Goal: Transaction & Acquisition: Book appointment/travel/reservation

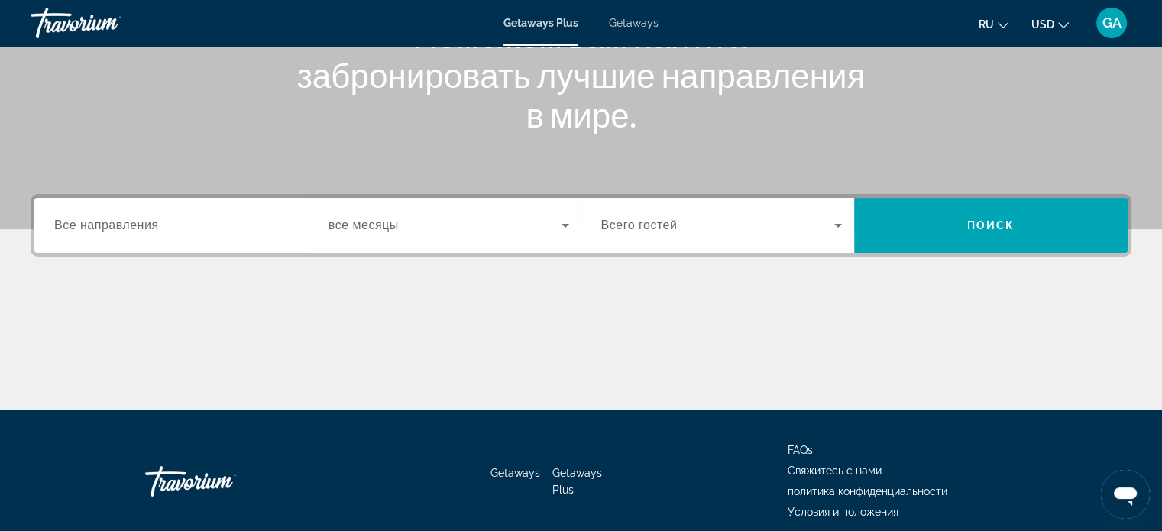
click at [149, 226] on span "Все направления" at bounding box center [106, 225] width 105 height 13
click at [149, 226] on input "Destination Все направления" at bounding box center [174, 226] width 241 height 18
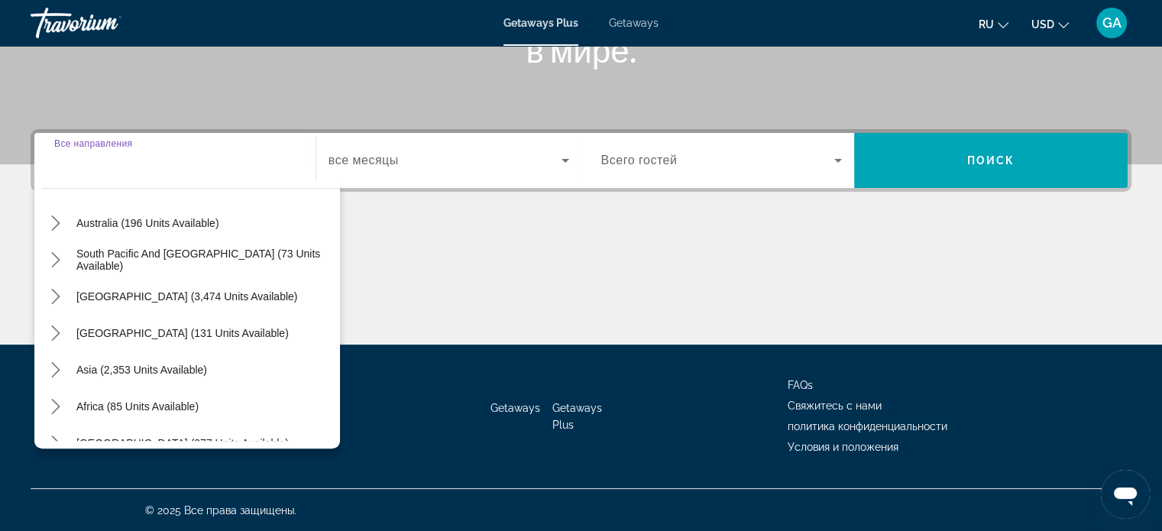
scroll to position [248, 0]
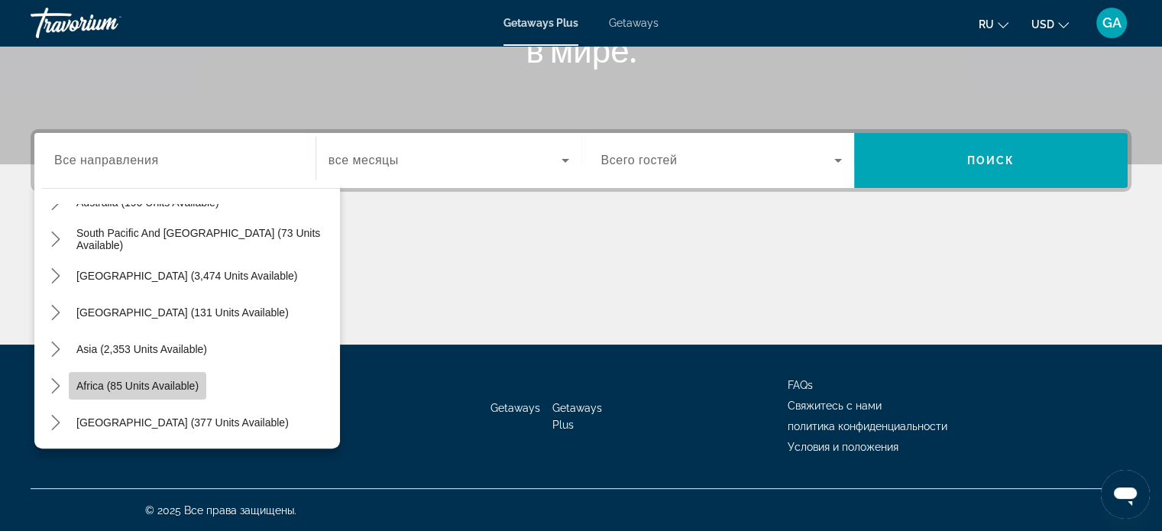
click at [155, 384] on span "Africa (85 units available)" at bounding box center [137, 386] width 122 height 12
type input "**********"
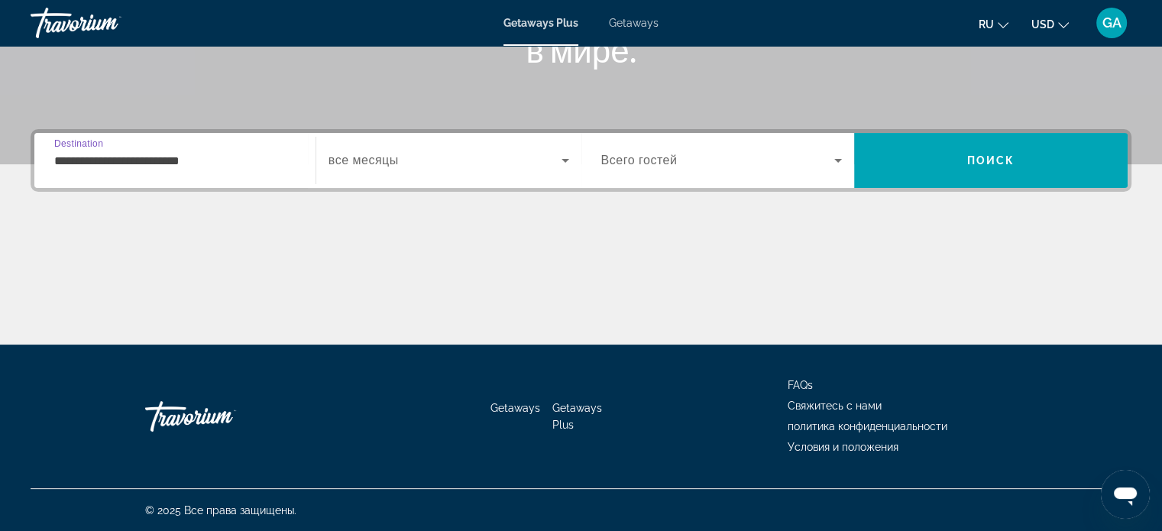
click at [568, 160] on icon "Search widget" at bounding box center [565, 160] width 18 height 18
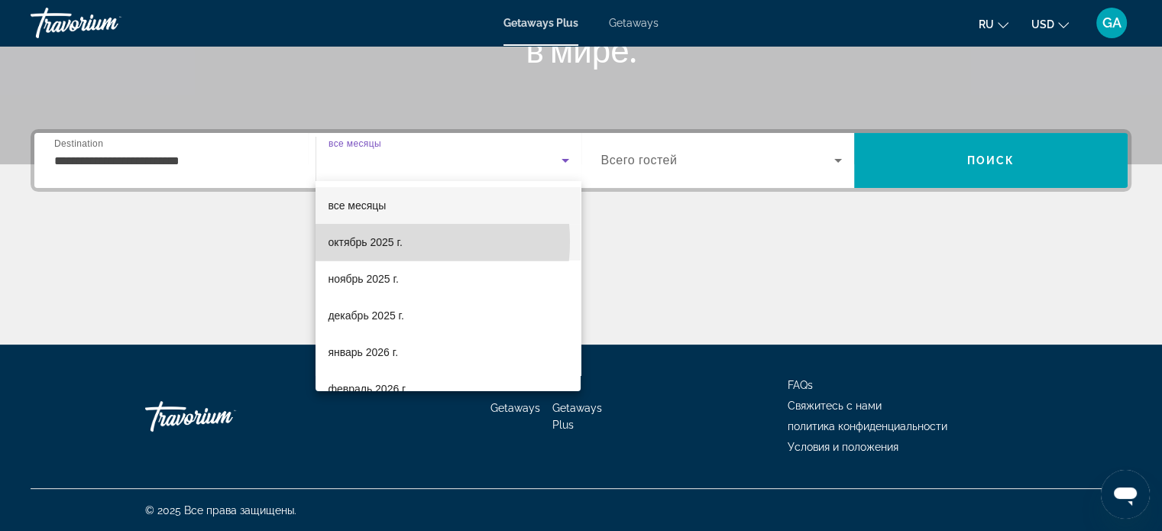
click at [380, 241] on span "октябрь 2025 г." at bounding box center [365, 242] width 74 height 18
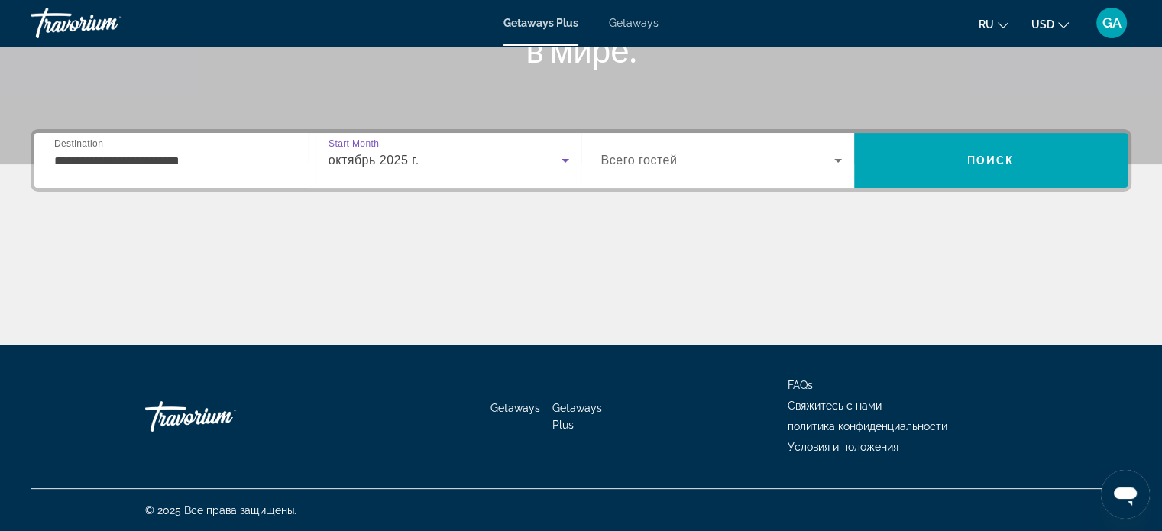
click at [841, 154] on icon "Search widget" at bounding box center [838, 160] width 18 height 18
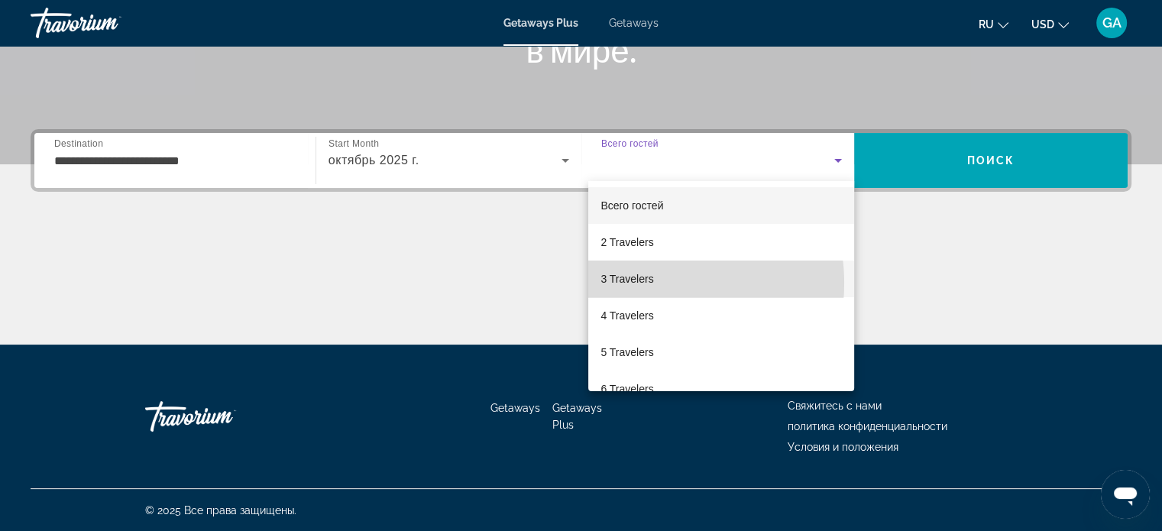
click at [641, 284] on span "3 Travelers" at bounding box center [627, 279] width 53 height 18
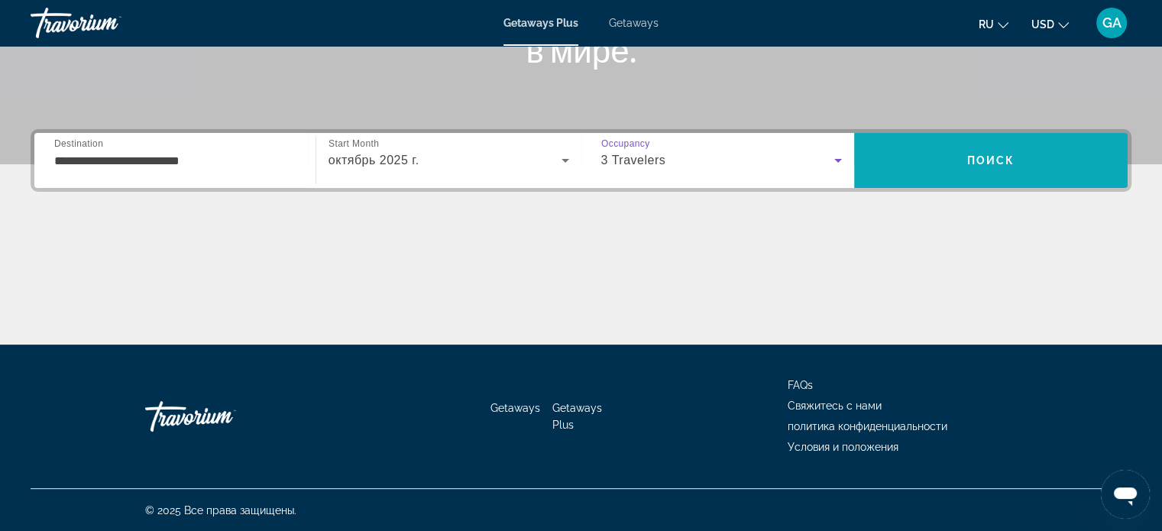
click at [984, 158] on span "Поиск" at bounding box center [991, 160] width 48 height 12
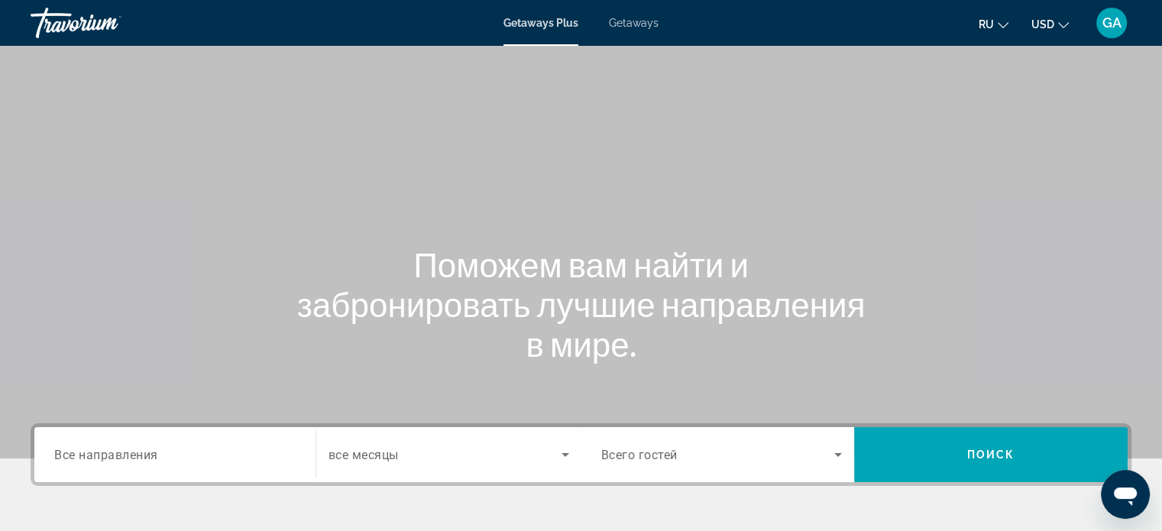
click at [206, 452] on input "Destination Все направления" at bounding box center [174, 455] width 241 height 18
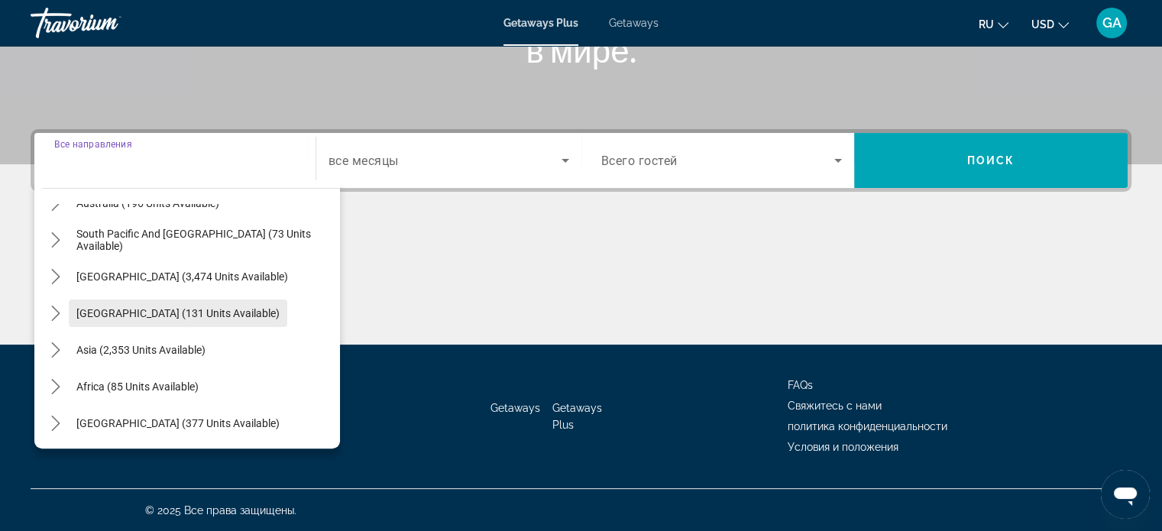
scroll to position [248, 0]
click at [122, 348] on span "Asia (2,353 units available)" at bounding box center [140, 349] width 129 height 12
type input "**********"
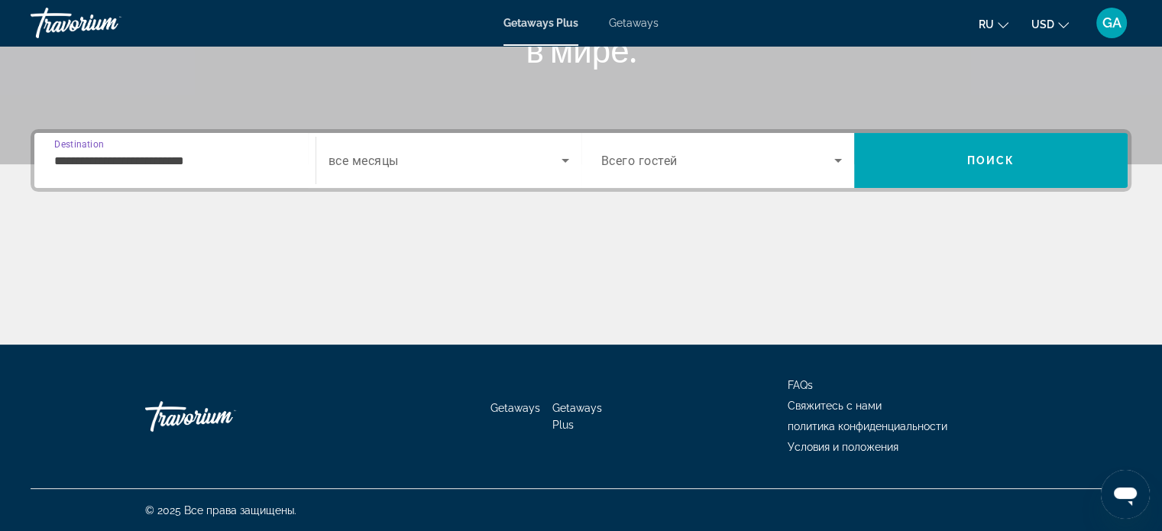
click at [562, 157] on icon "Search widget" at bounding box center [565, 160] width 18 height 18
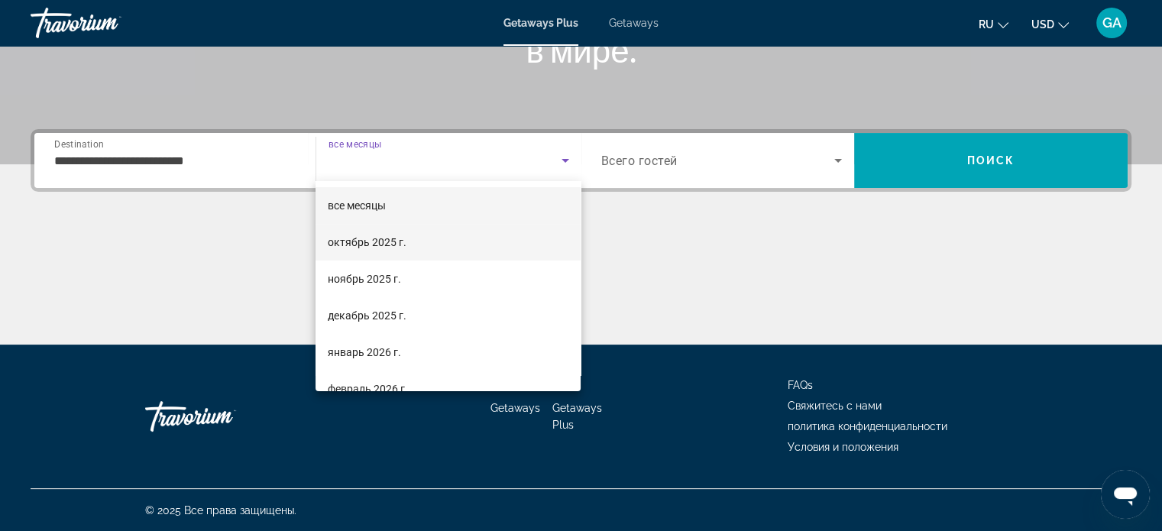
click at [401, 244] on span "октябрь 2025 г." at bounding box center [367, 242] width 79 height 18
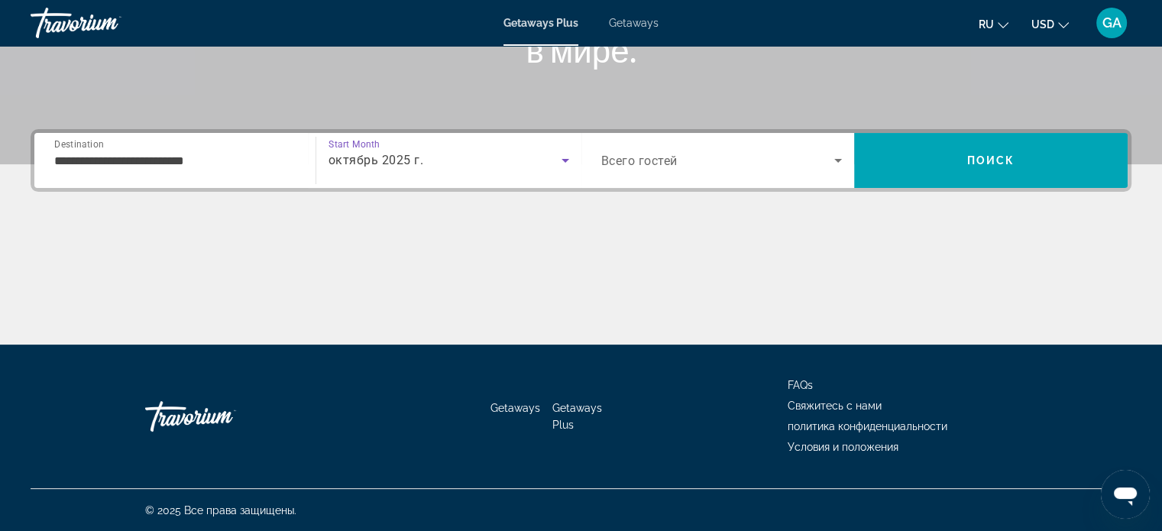
click at [845, 163] on icon "Search widget" at bounding box center [838, 160] width 18 height 18
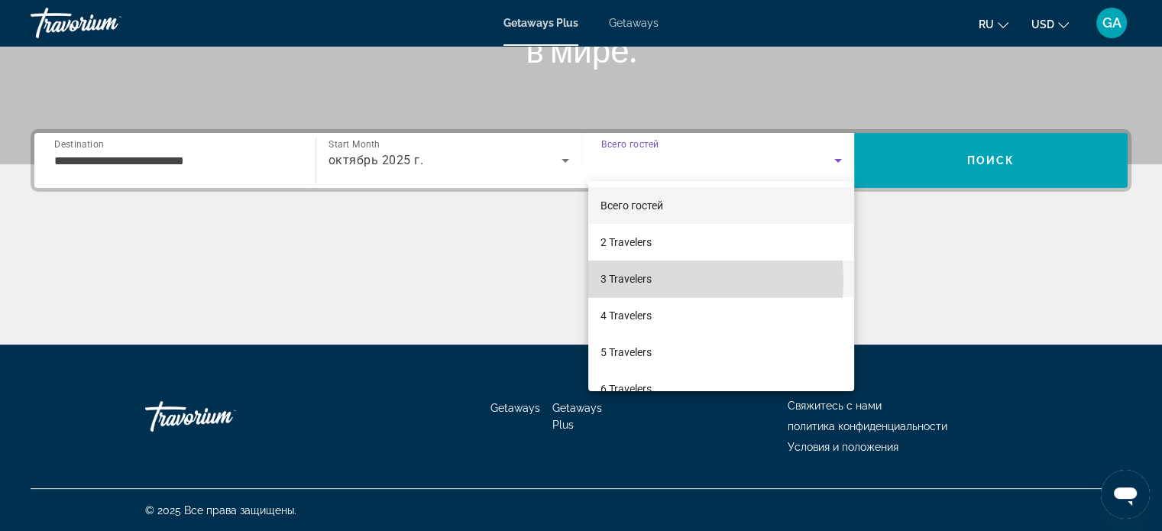
click at [656, 280] on mat-option "3 Travelers" at bounding box center [721, 279] width 266 height 37
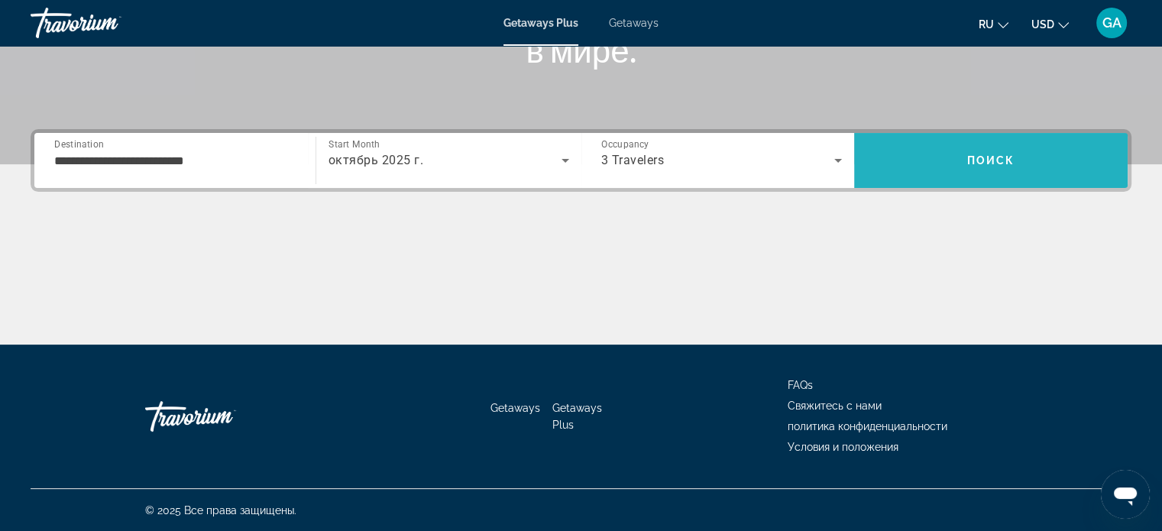
click at [973, 168] on span "Search" at bounding box center [991, 160] width 274 height 37
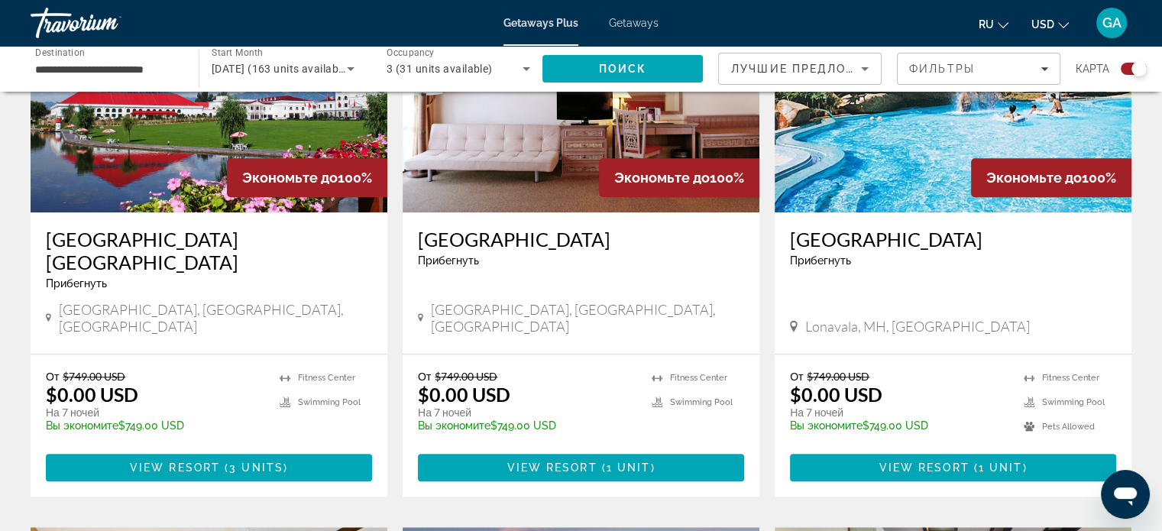
scroll to position [1223, 0]
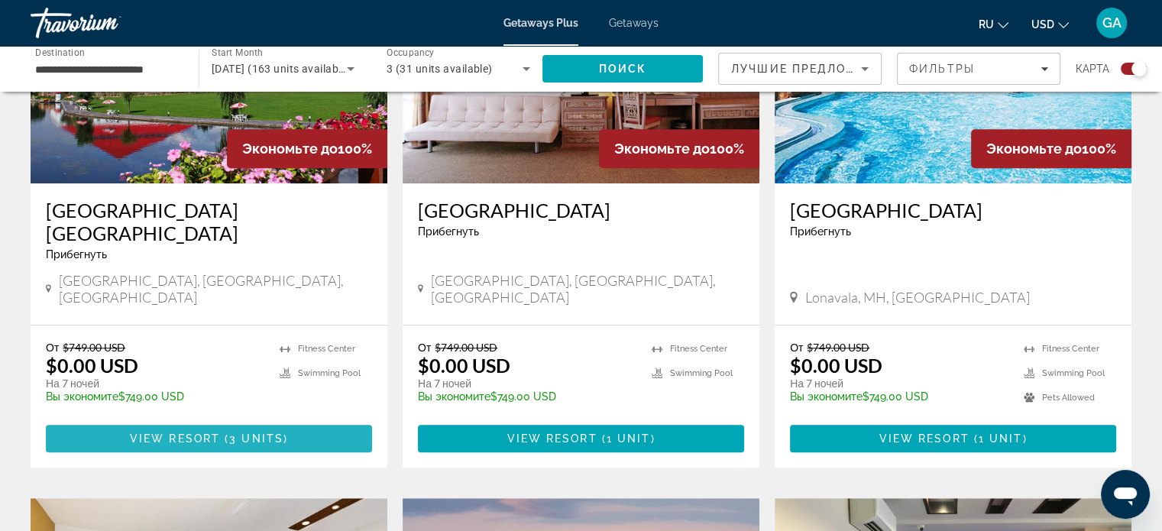
click at [192, 433] on span "View Resort" at bounding box center [175, 439] width 90 height 12
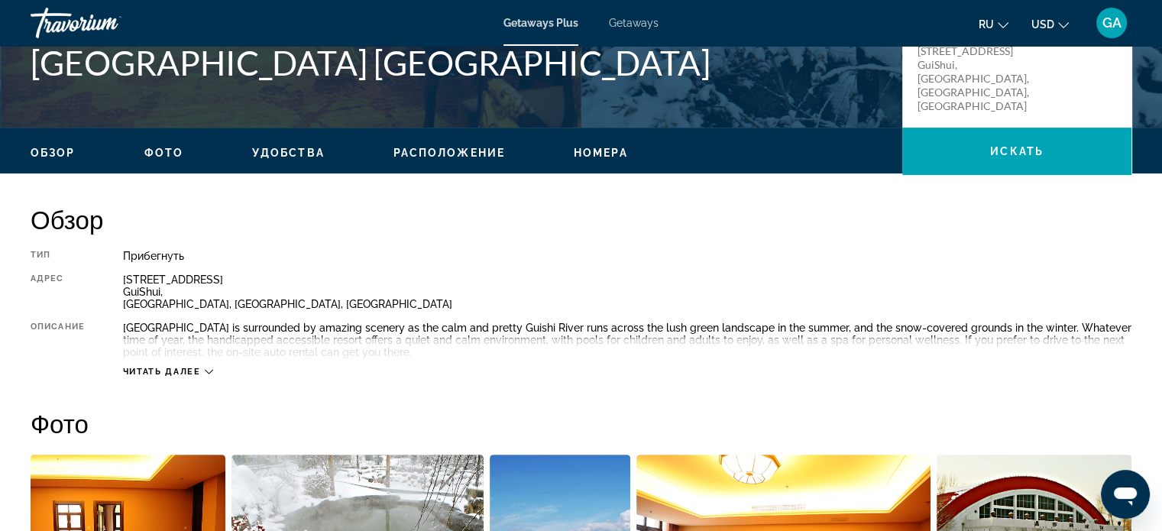
scroll to position [382, 0]
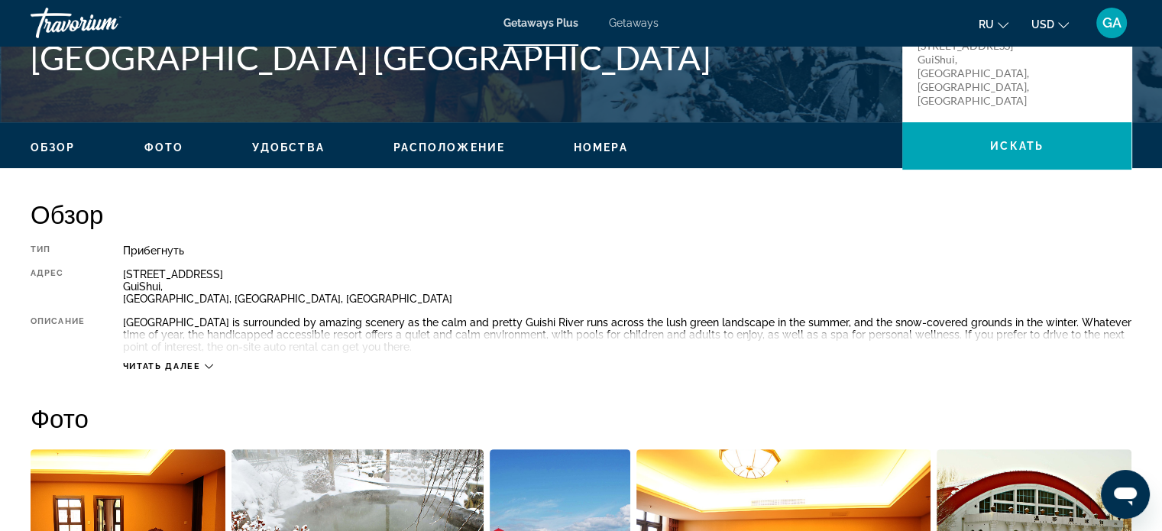
click at [211, 365] on icon "Main content" at bounding box center [209, 366] width 8 height 8
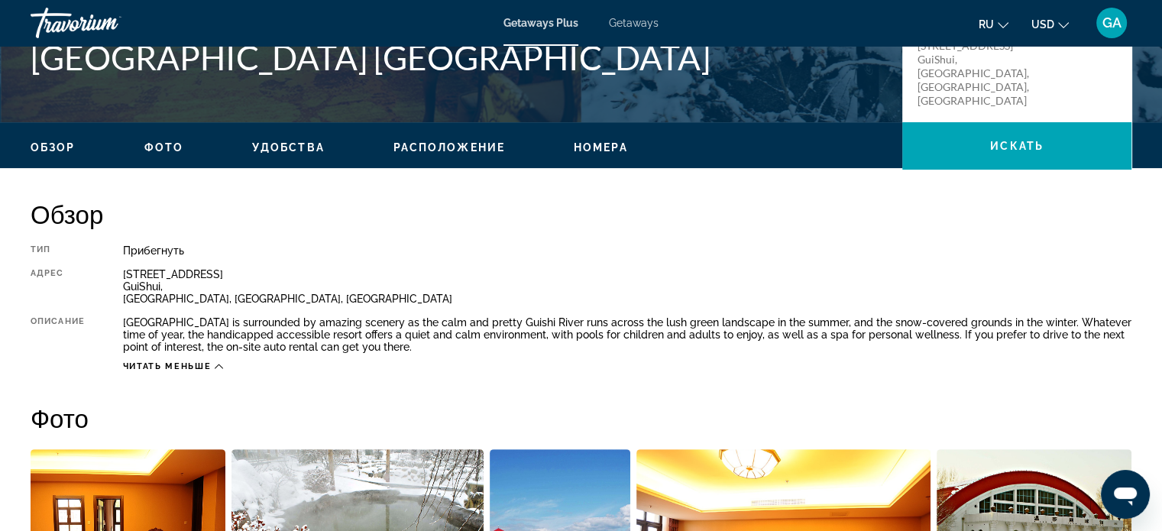
drag, startPoint x: 125, startPoint y: 323, endPoint x: 474, endPoint y: 351, distance: 349.5
click at [474, 351] on div "[GEOGRAPHIC_DATA] is surrounded by amazing scenery as the calm and pretty Guish…" at bounding box center [627, 334] width 1009 height 37
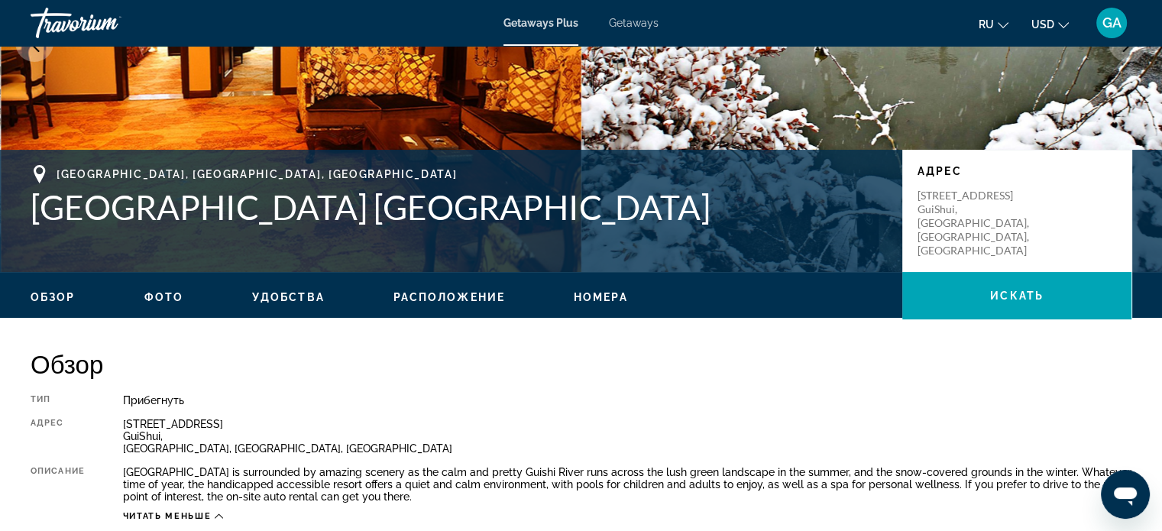
scroll to position [229, 0]
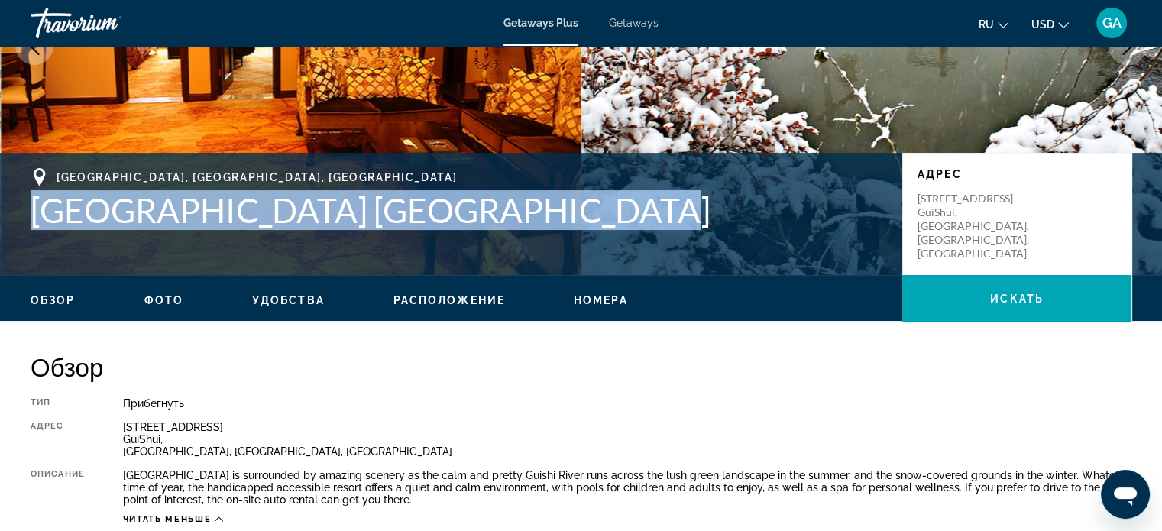
drag, startPoint x: 33, startPoint y: 209, endPoint x: 544, endPoint y: 229, distance: 511.6
click at [544, 229] on h1 "[GEOGRAPHIC_DATA] [GEOGRAPHIC_DATA]" at bounding box center [459, 210] width 857 height 40
copy h1 "[GEOGRAPHIC_DATA] [GEOGRAPHIC_DATA]"
click at [160, 299] on span "Фото" at bounding box center [163, 300] width 39 height 12
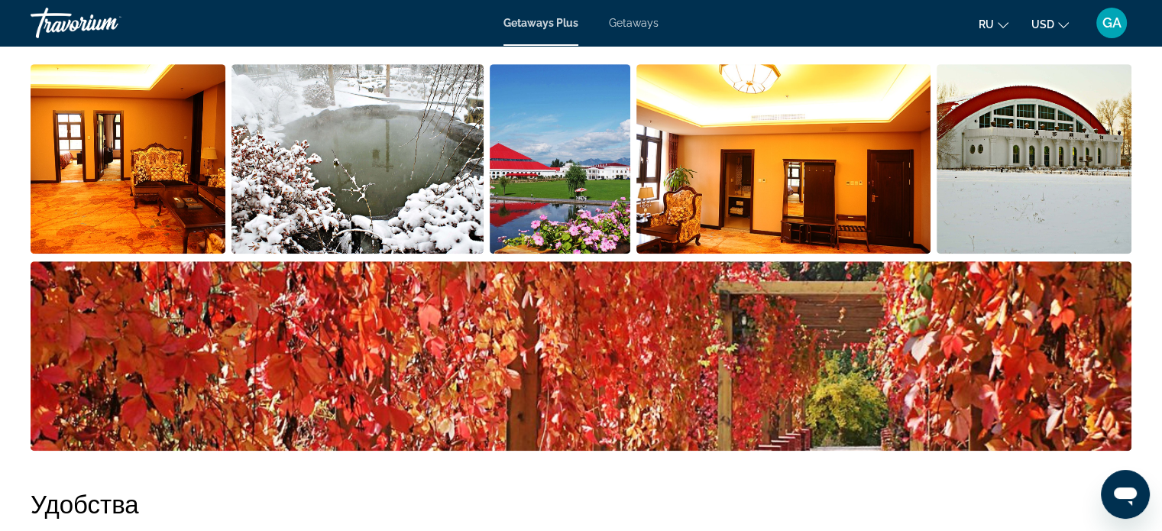
scroll to position [770, 0]
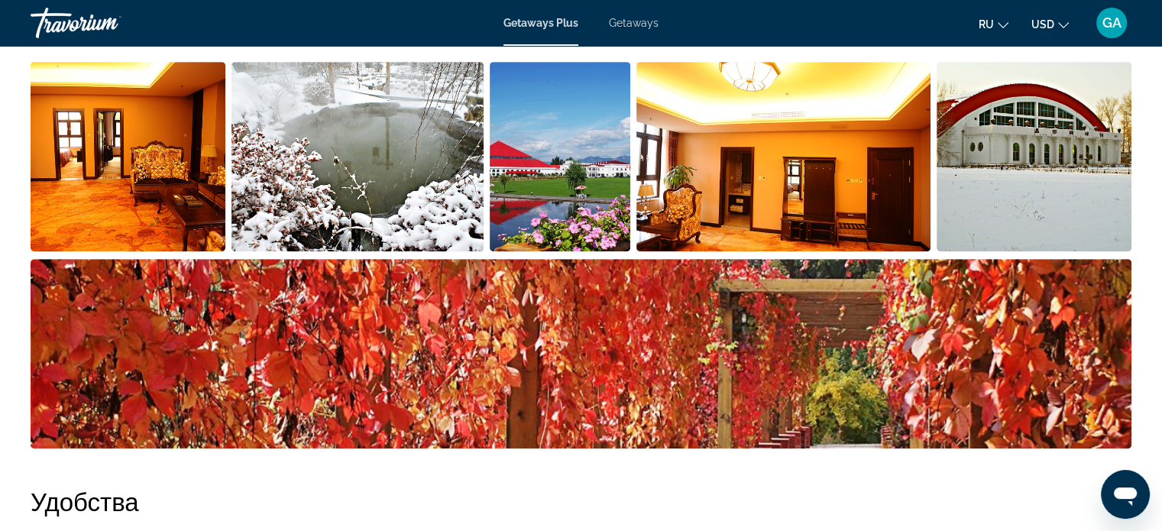
click at [149, 206] on img "Open full-screen image slider" at bounding box center [128, 157] width 195 height 190
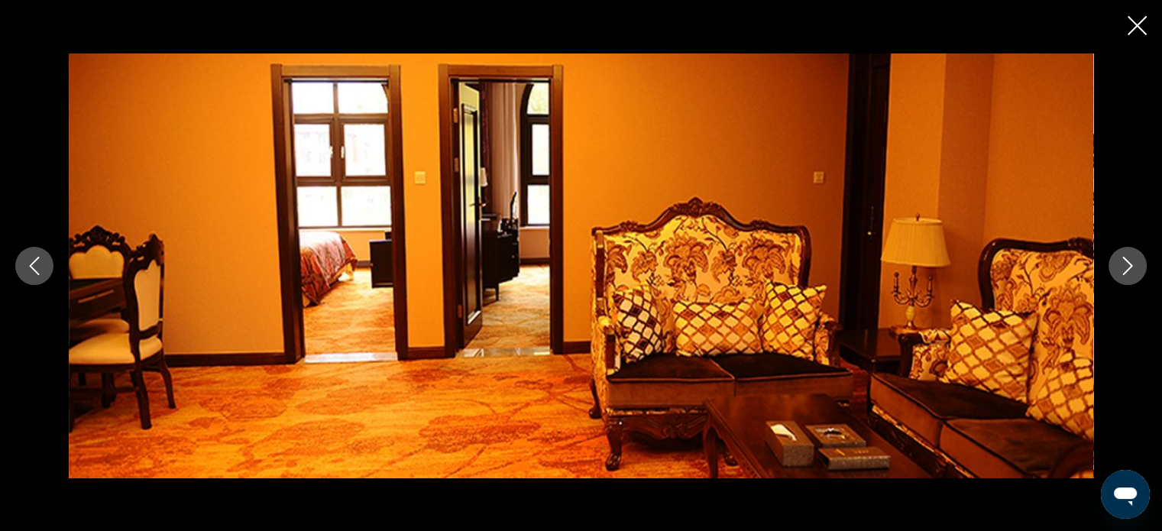
click at [1129, 268] on icon "Next image" at bounding box center [1128, 266] width 10 height 18
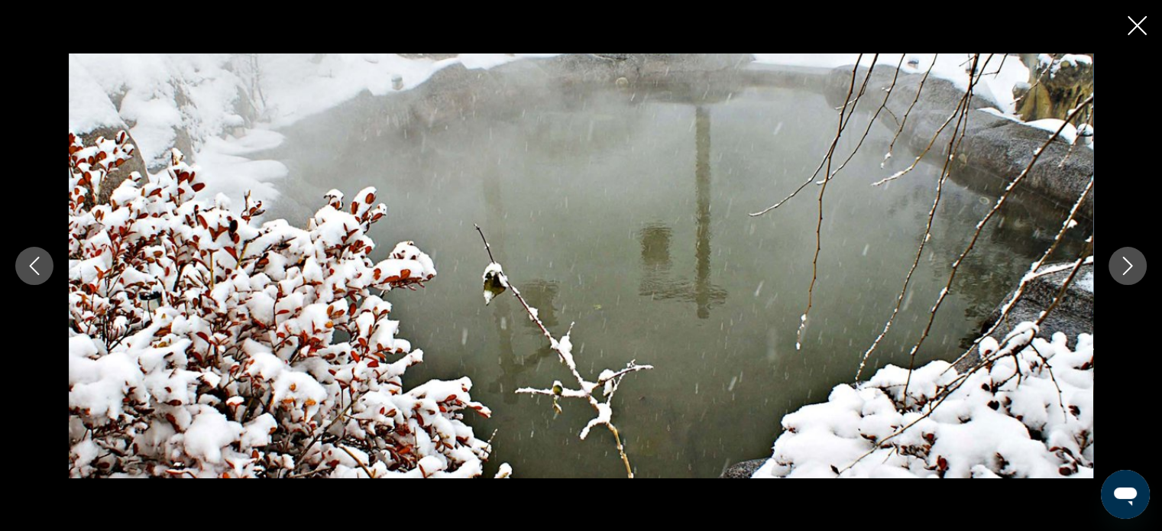
click at [1128, 268] on icon "Next image" at bounding box center [1128, 266] width 18 height 18
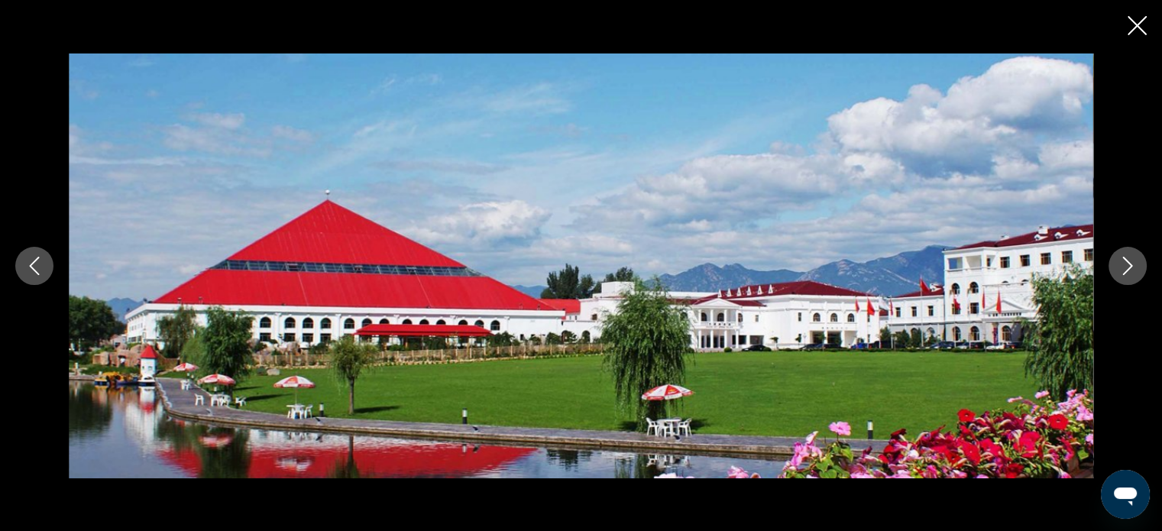
click at [1128, 268] on icon "Next image" at bounding box center [1128, 266] width 18 height 18
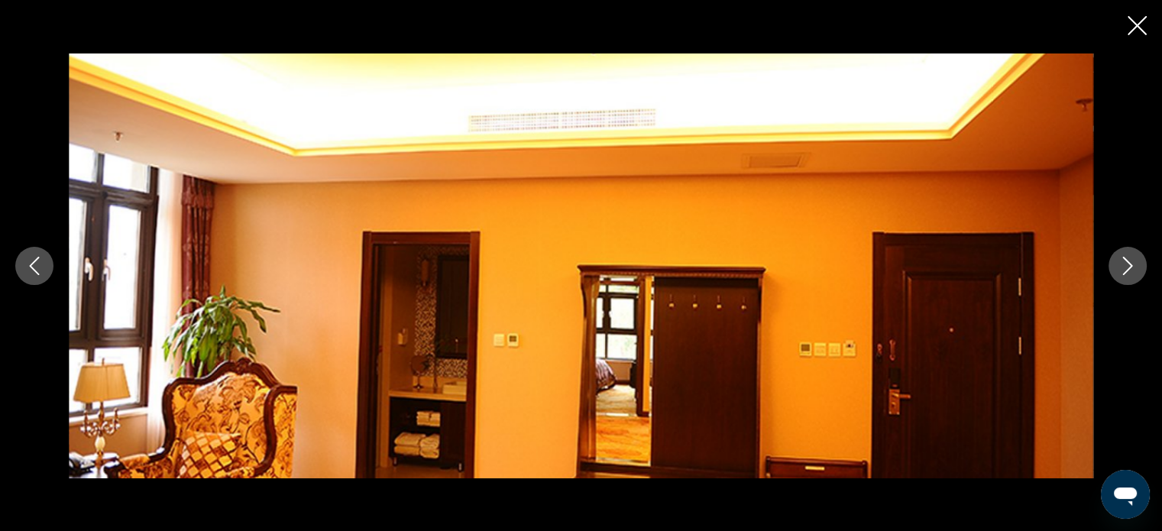
click at [1128, 268] on icon "Next image" at bounding box center [1128, 266] width 18 height 18
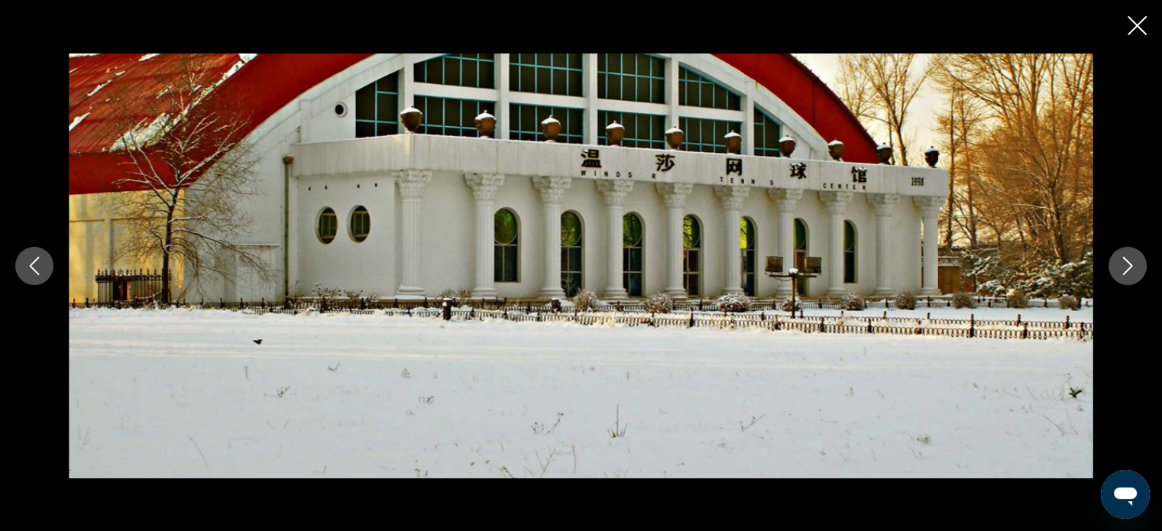
click at [1127, 268] on icon "Next image" at bounding box center [1128, 266] width 18 height 18
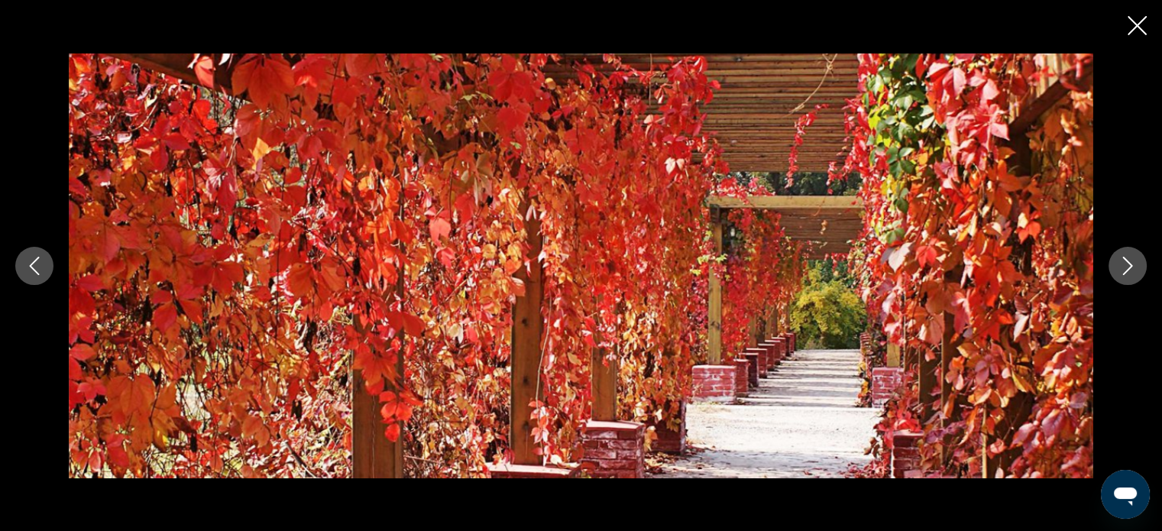
click at [1127, 268] on icon "Next image" at bounding box center [1128, 266] width 18 height 18
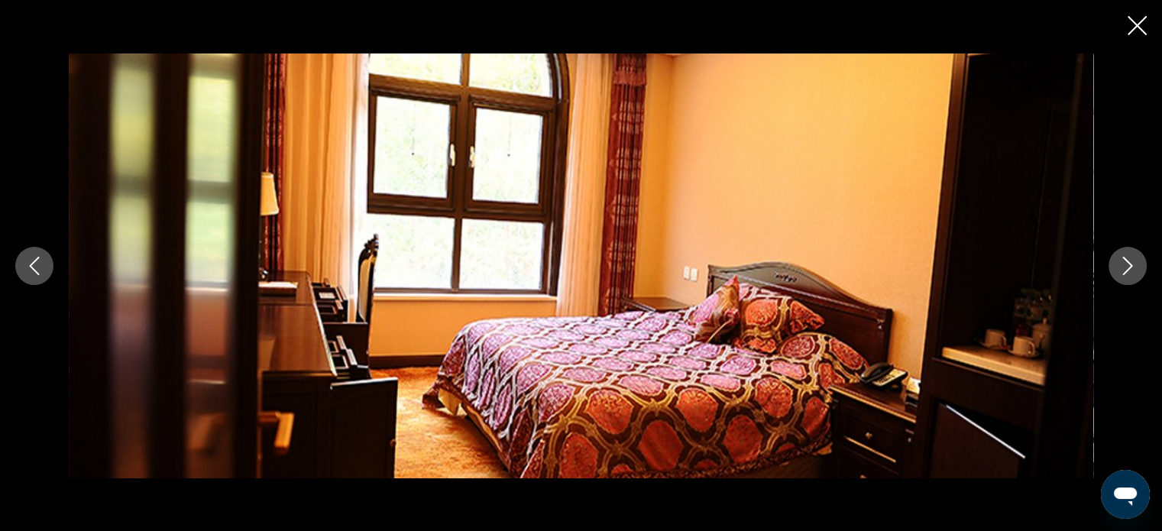
click at [1127, 268] on icon "Next image" at bounding box center [1128, 266] width 18 height 18
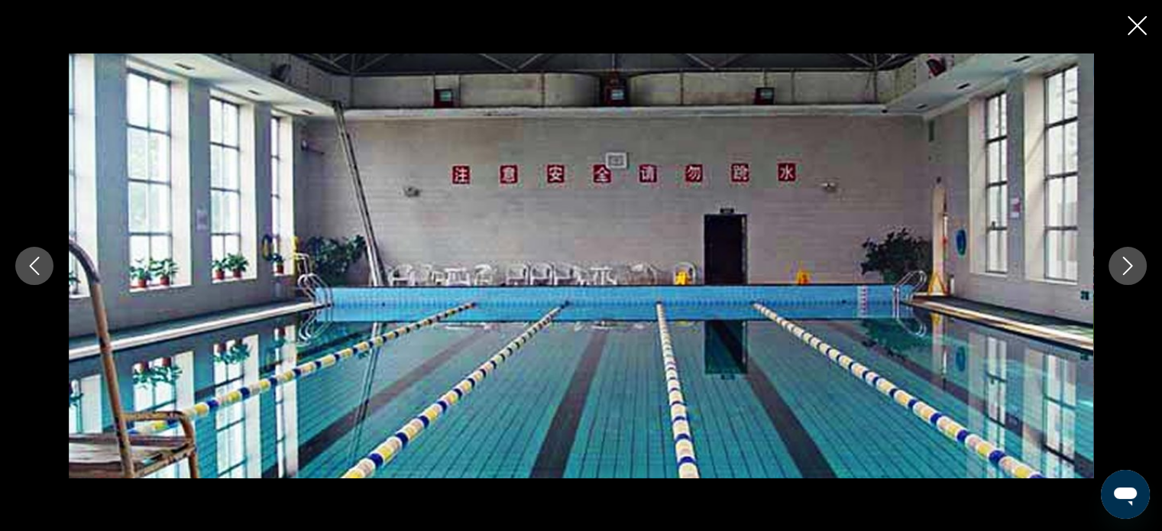
click at [1127, 268] on icon "Next image" at bounding box center [1128, 266] width 18 height 18
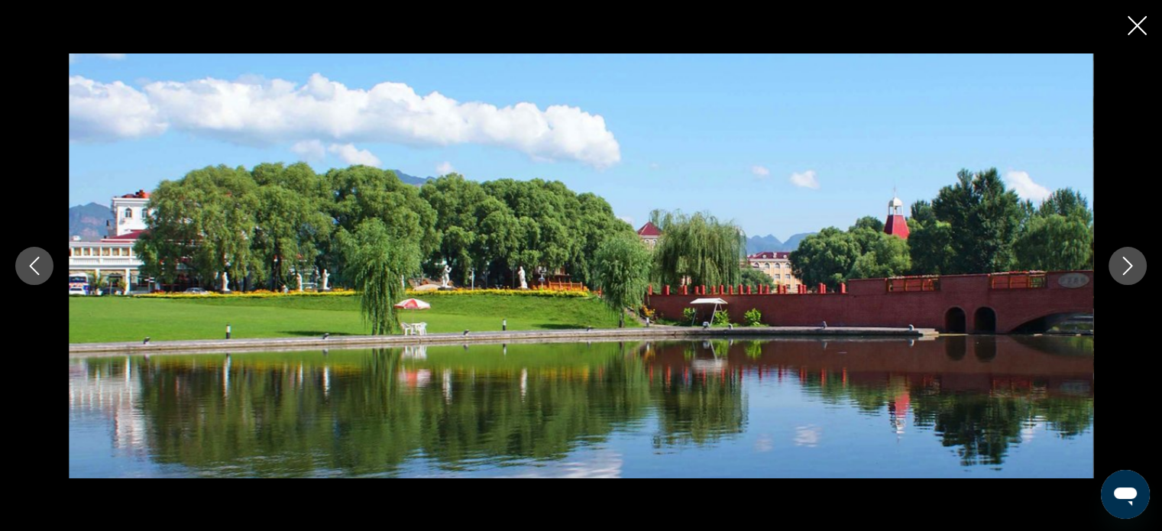
click at [1127, 268] on icon "Next image" at bounding box center [1128, 266] width 18 height 18
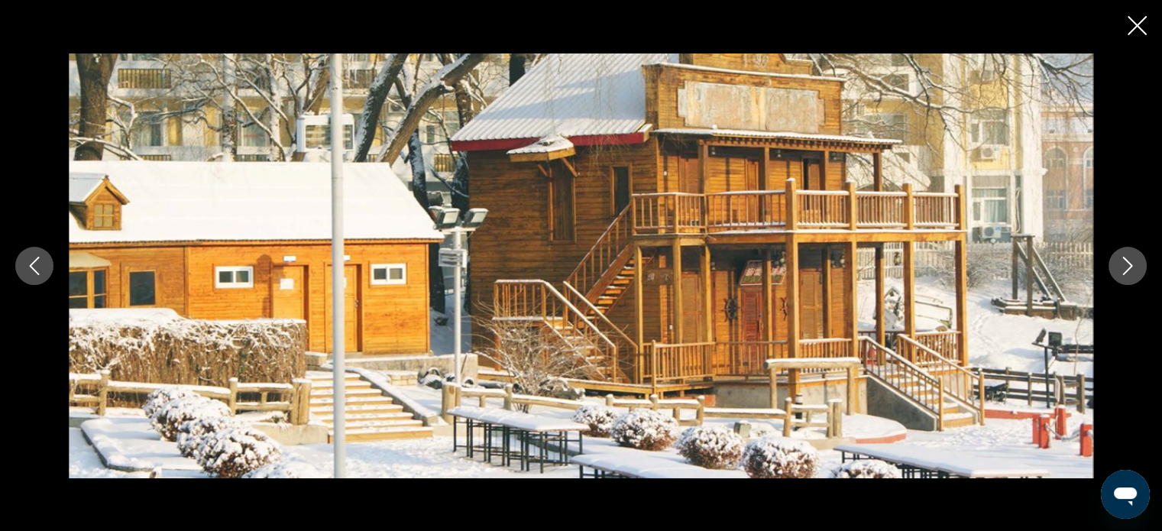
click at [1127, 268] on icon "Next image" at bounding box center [1128, 266] width 18 height 18
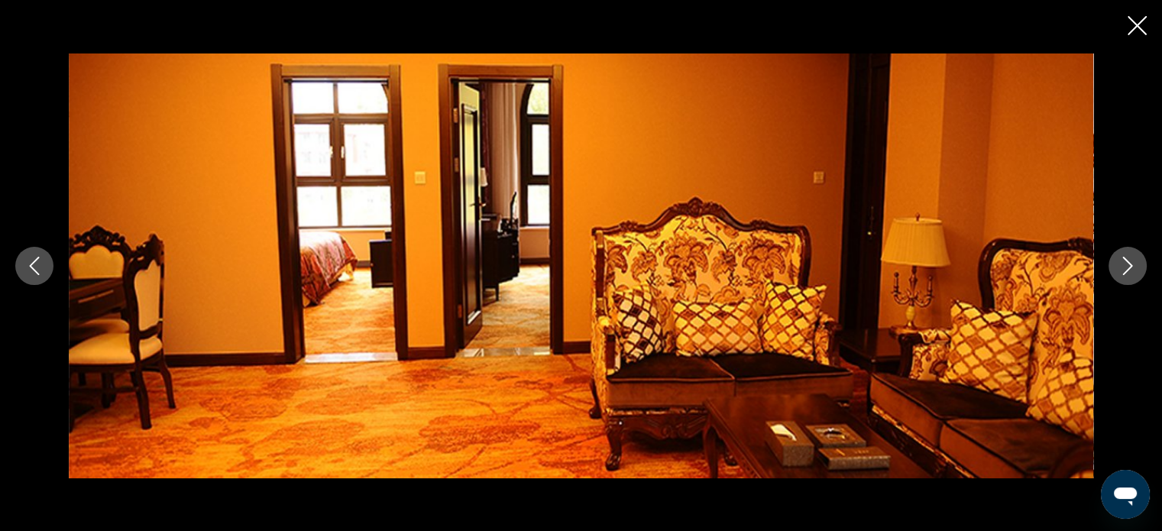
click at [1127, 268] on icon "Next image" at bounding box center [1128, 266] width 18 height 18
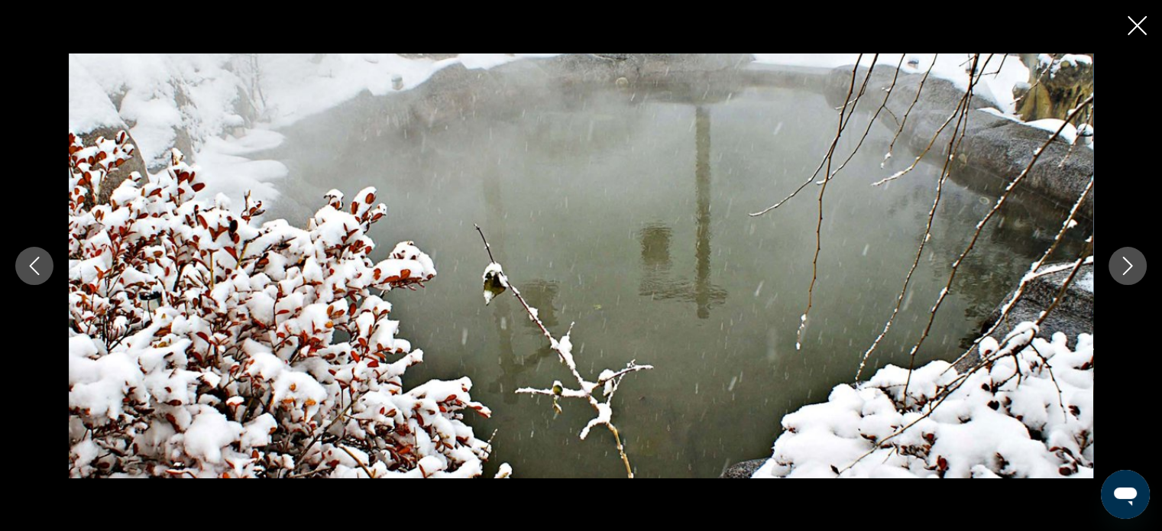
click at [1127, 268] on icon "Next image" at bounding box center [1128, 266] width 18 height 18
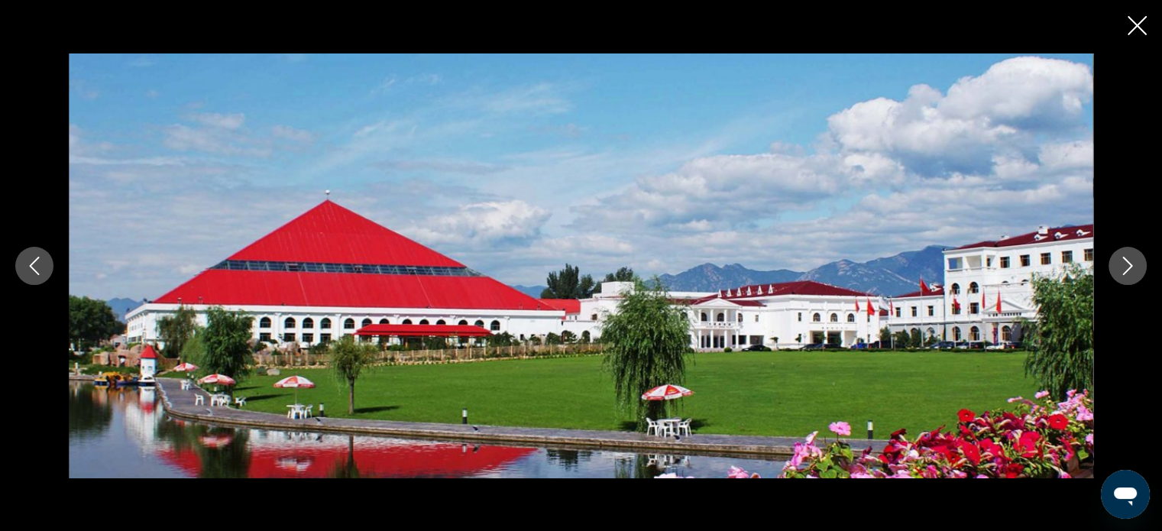
click at [1139, 24] on icon "Close slideshow" at bounding box center [1137, 25] width 19 height 19
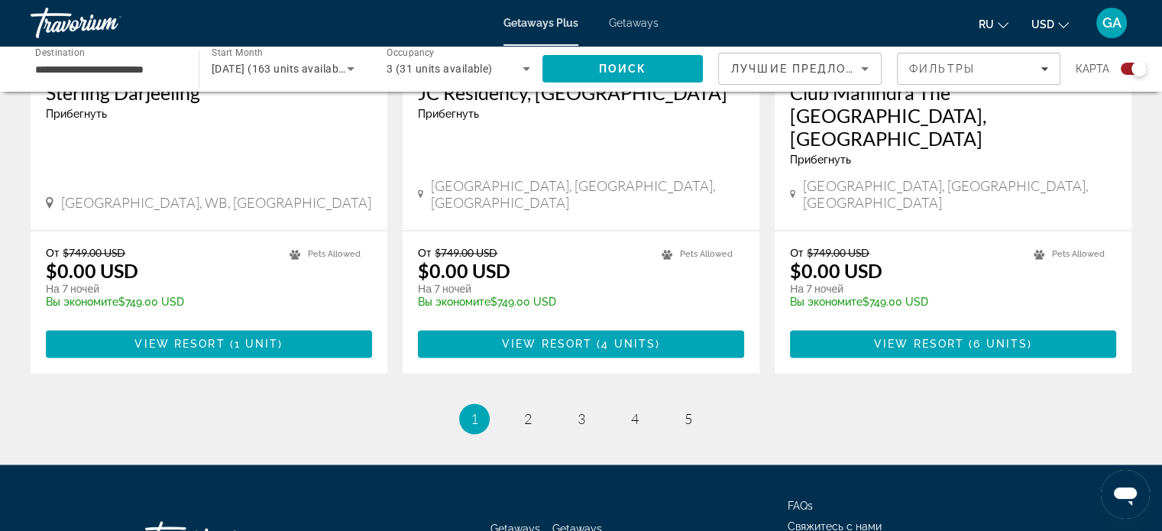
scroll to position [2436, 0]
click at [526, 410] on span "2" at bounding box center [528, 418] width 8 height 17
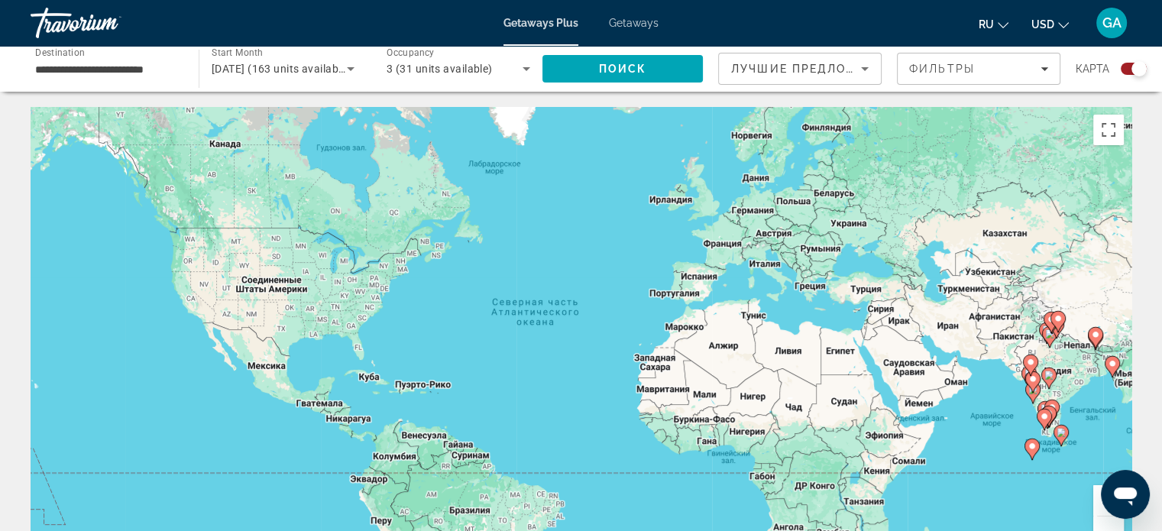
click at [1042, 366] on div "Чтобы активировать перетаскивание с помощью клавиатуры, нажмите Alt + Ввод. Пос…" at bounding box center [581, 336] width 1101 height 458
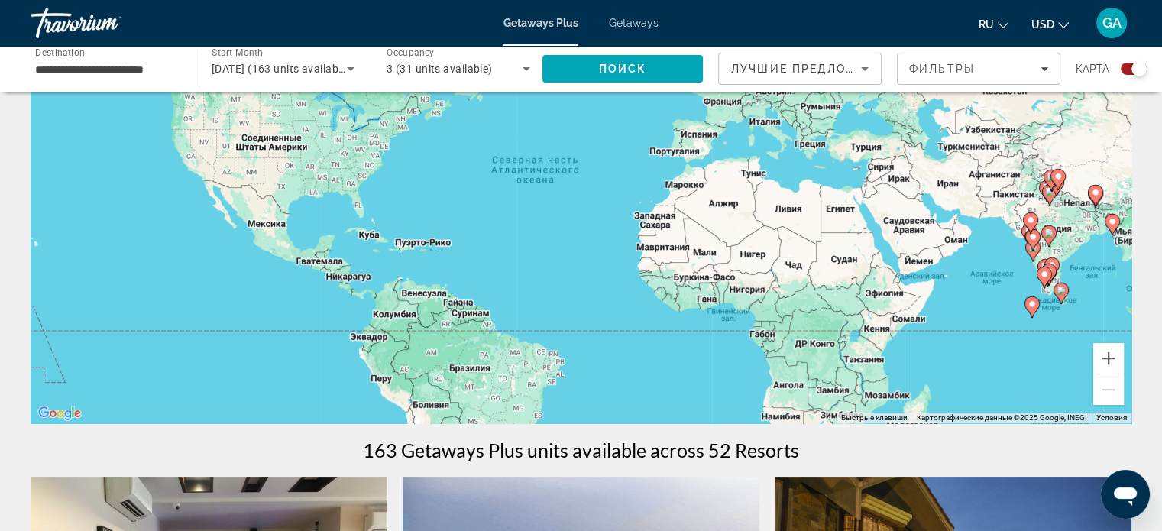
scroll to position [76, 0]
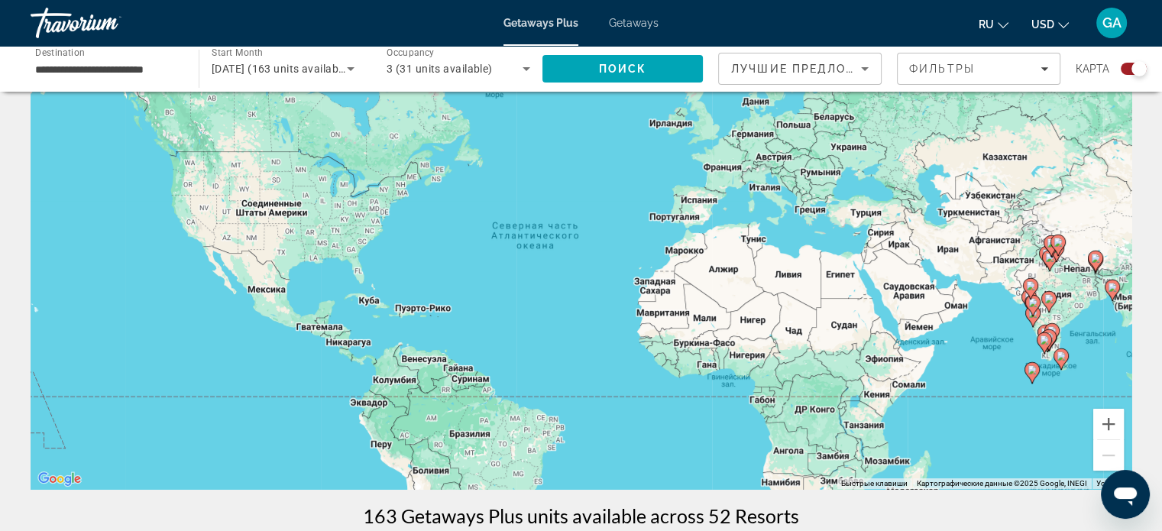
click at [1097, 259] on image "Main content" at bounding box center [1095, 258] width 9 height 9
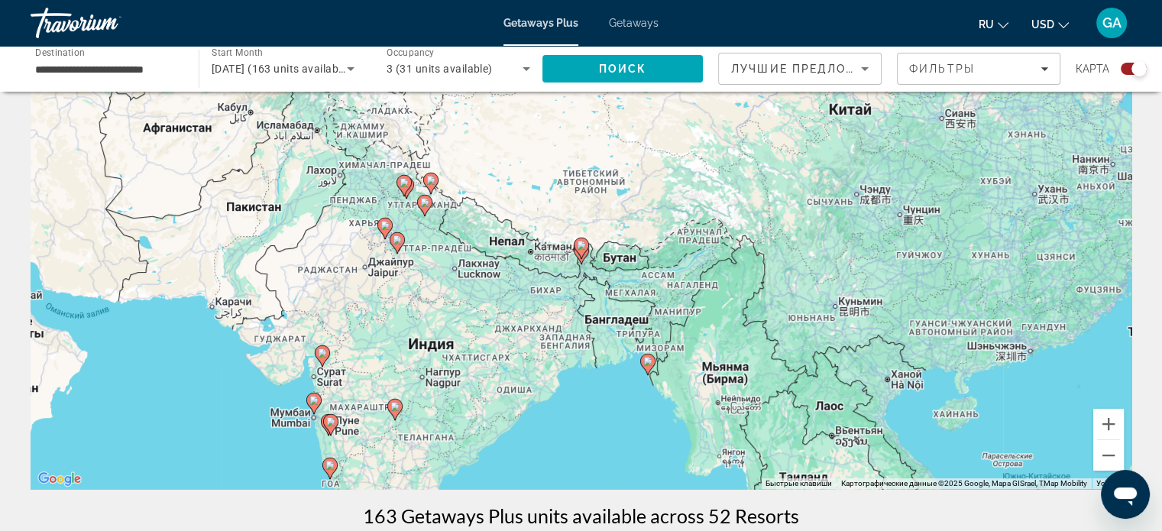
click at [582, 248] on image "Main content" at bounding box center [581, 245] width 9 height 9
type input "**********"
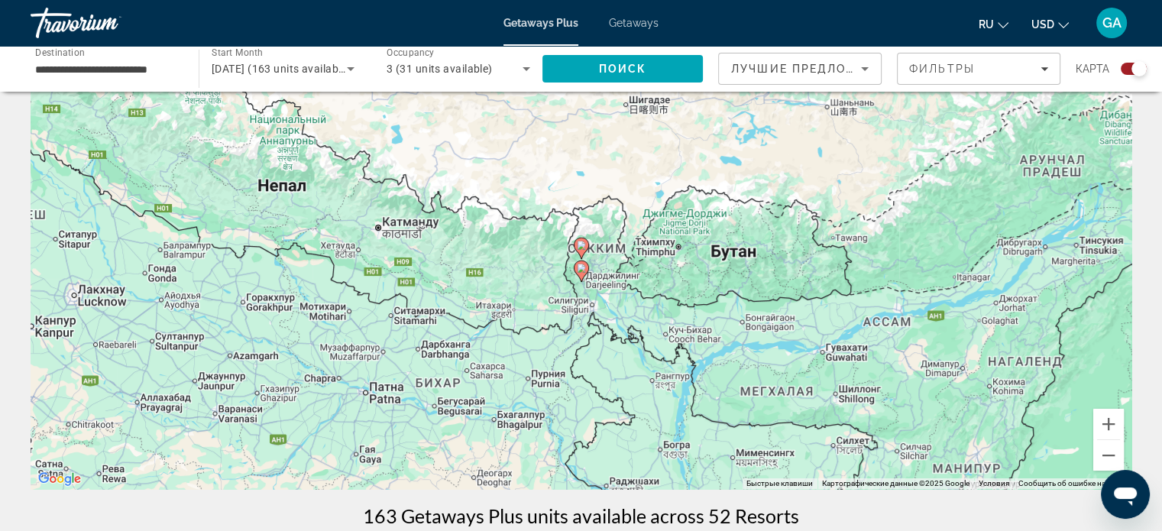
click at [582, 243] on image "Main content" at bounding box center [581, 245] width 9 height 9
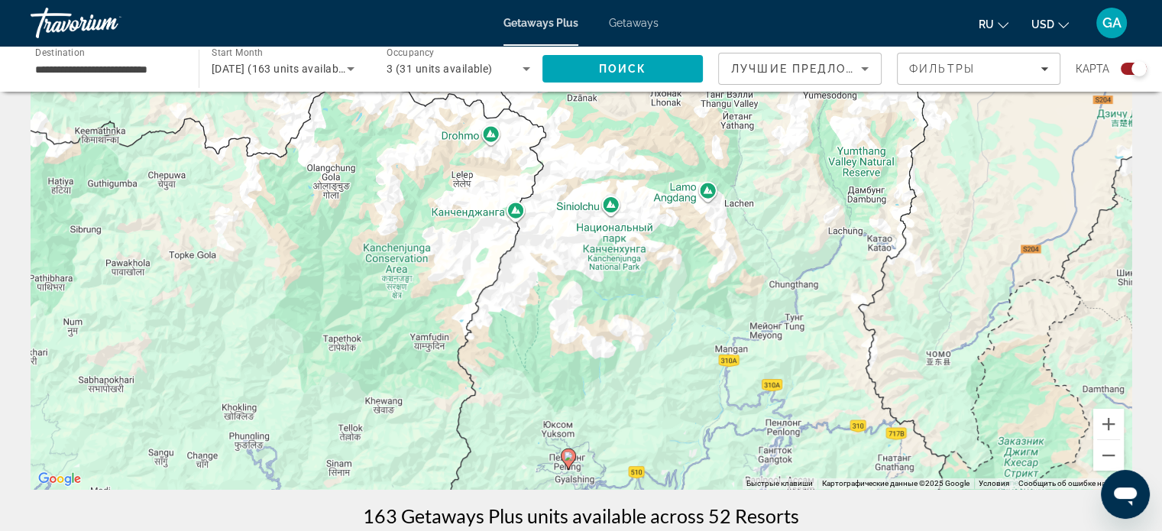
drag, startPoint x: 520, startPoint y: 247, endPoint x: 507, endPoint y: 463, distance: 216.7
click at [507, 463] on div "Чтобы активировать перетаскивание с помощью клавиатуры, нажмите Alt + Ввод. Пос…" at bounding box center [581, 260] width 1101 height 458
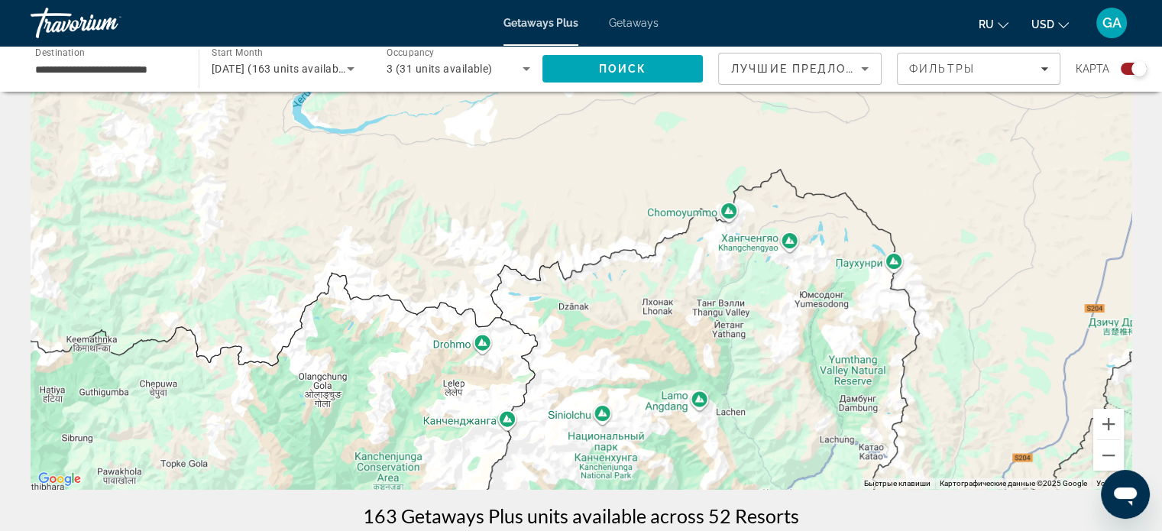
drag, startPoint x: 514, startPoint y: 223, endPoint x: 510, endPoint y: 406, distance: 182.7
click at [507, 427] on div "Чтобы активировать перетаскивание с помощью клавиатуры, нажмите Alt + Ввод. Пос…" at bounding box center [581, 260] width 1101 height 458
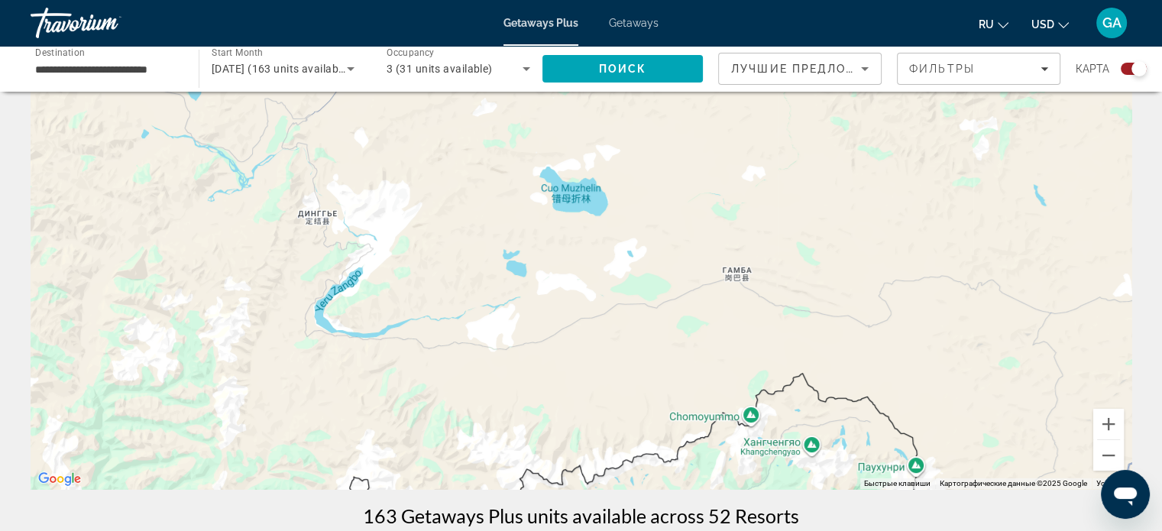
drag, startPoint x: 511, startPoint y: 233, endPoint x: 528, endPoint y: 416, distance: 183.4
click at [530, 428] on div "Чтобы активировать перетаскивание с помощью клавиатуры, нажмите Alt + Ввод. Пос…" at bounding box center [581, 260] width 1101 height 458
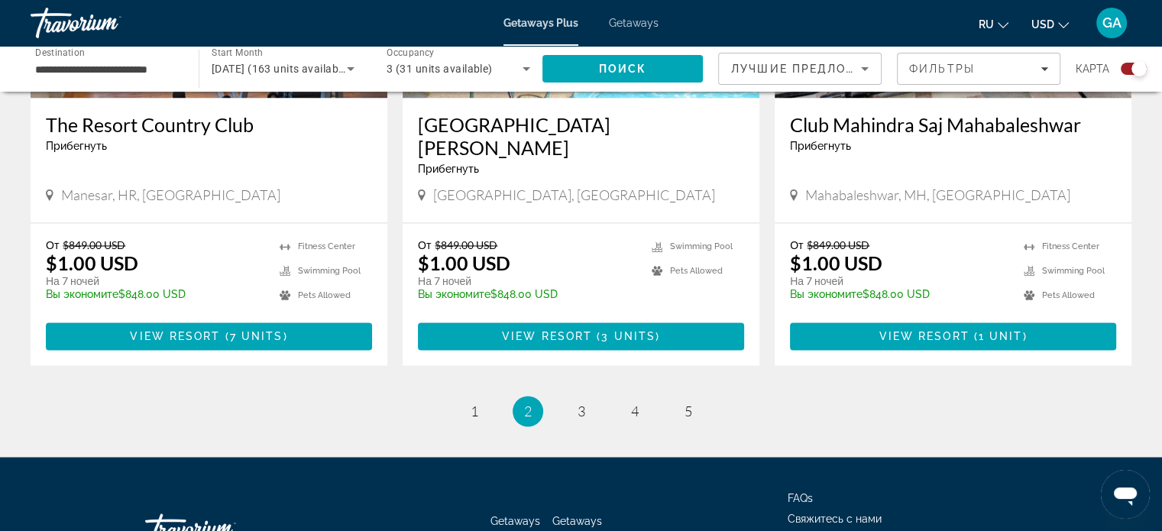
scroll to position [2436, 0]
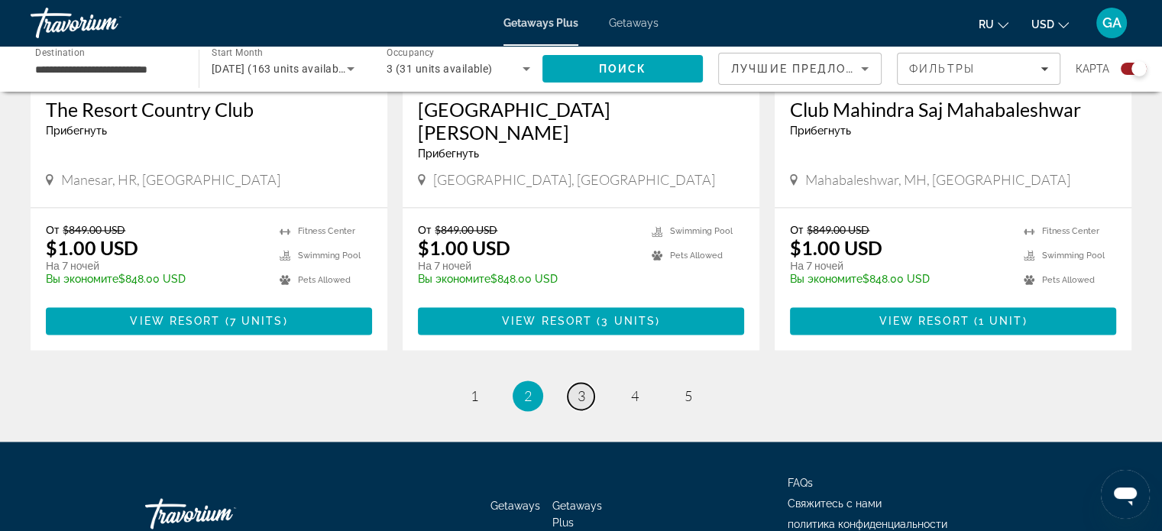
click at [582, 387] on span "3" at bounding box center [582, 395] width 8 height 17
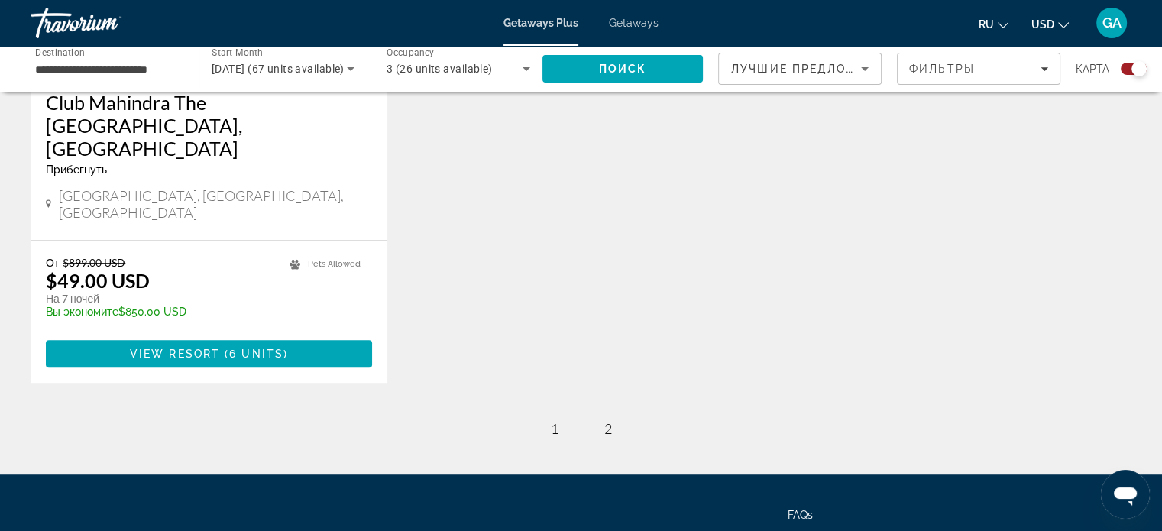
scroll to position [878, 0]
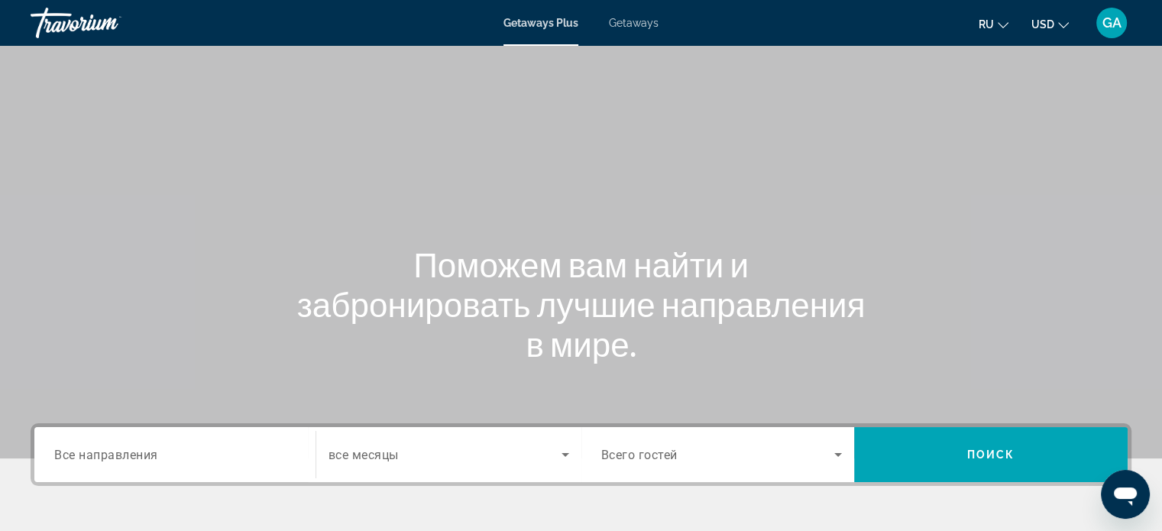
click at [272, 450] on input "Destination Все направления" at bounding box center [174, 455] width 241 height 18
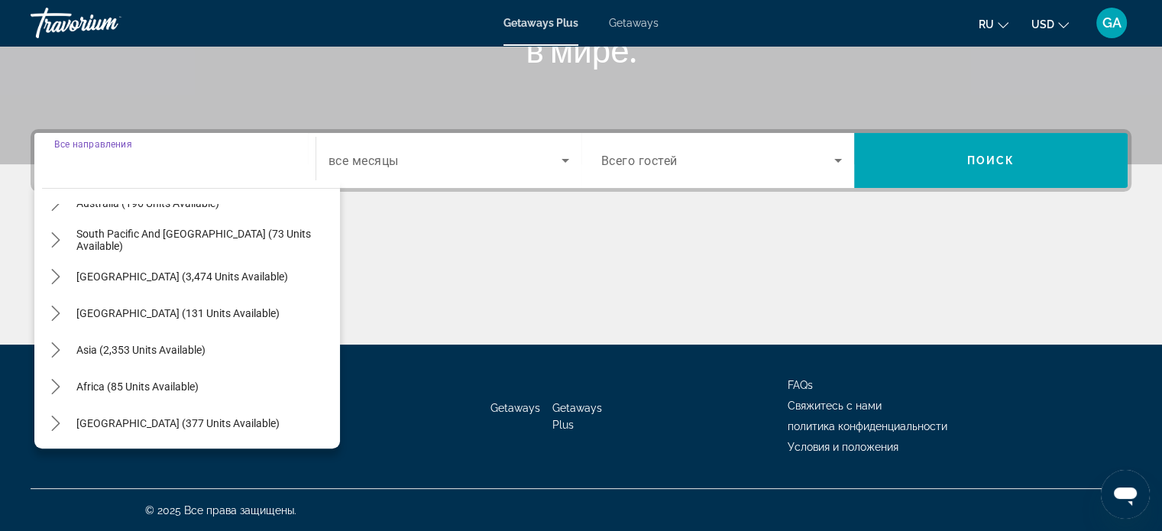
scroll to position [248, 0]
click at [183, 427] on span "[GEOGRAPHIC_DATA] (377 units available)" at bounding box center [177, 422] width 203 height 12
type input "**********"
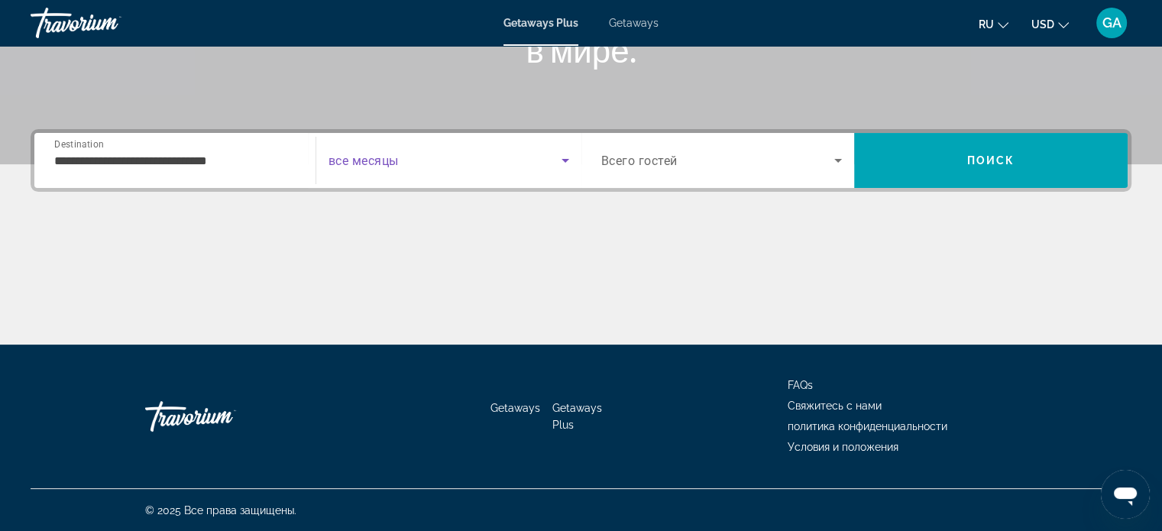
click at [562, 158] on icon "Search widget" at bounding box center [565, 160] width 18 height 18
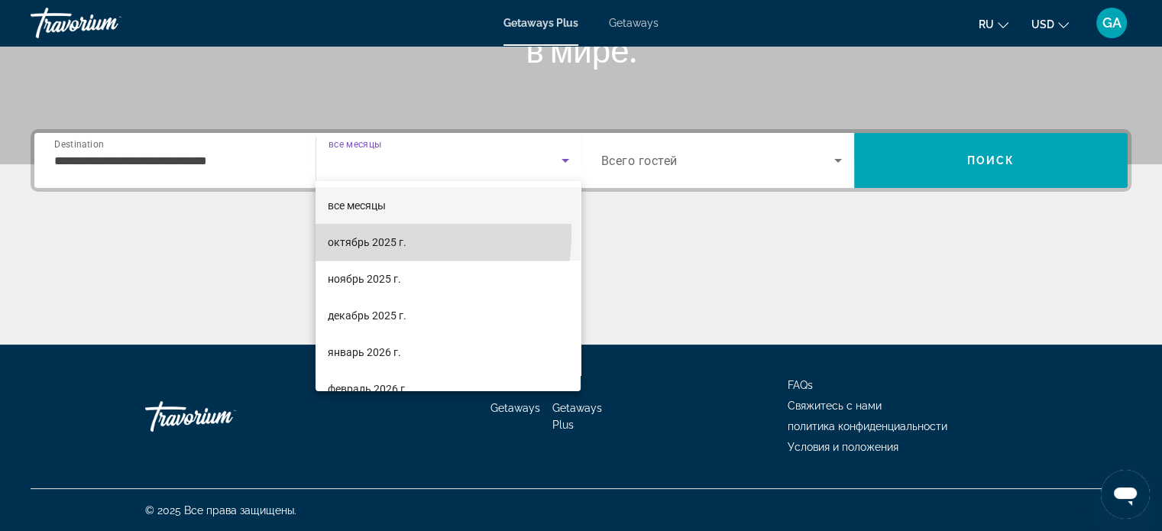
click at [381, 235] on span "октябрь 2025 г." at bounding box center [367, 242] width 79 height 18
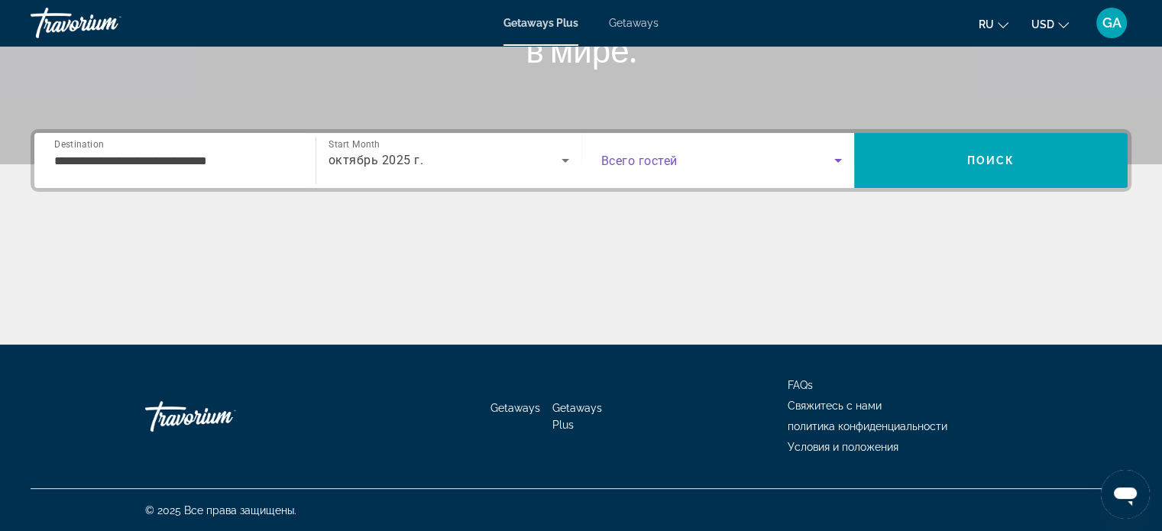
click at [838, 156] on icon "Search widget" at bounding box center [838, 160] width 18 height 18
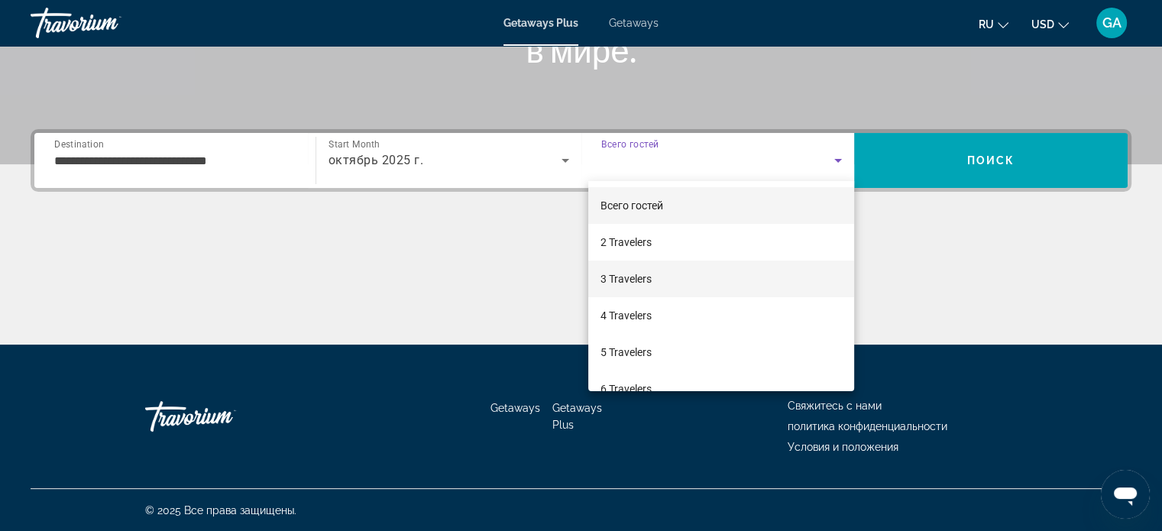
click at [644, 278] on span "3 Travelers" at bounding box center [626, 279] width 51 height 18
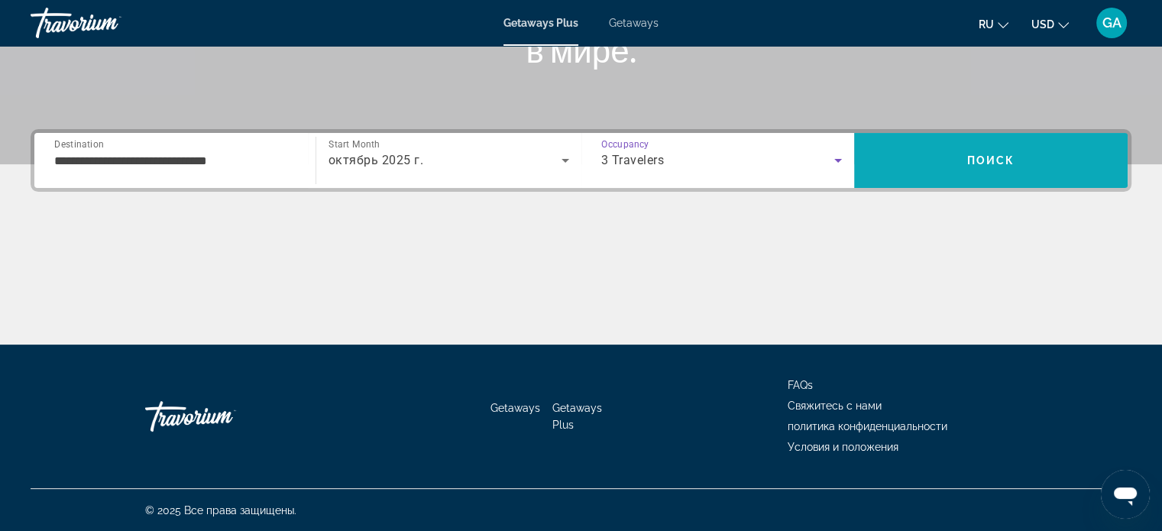
click at [1038, 159] on span "Search" at bounding box center [991, 160] width 274 height 37
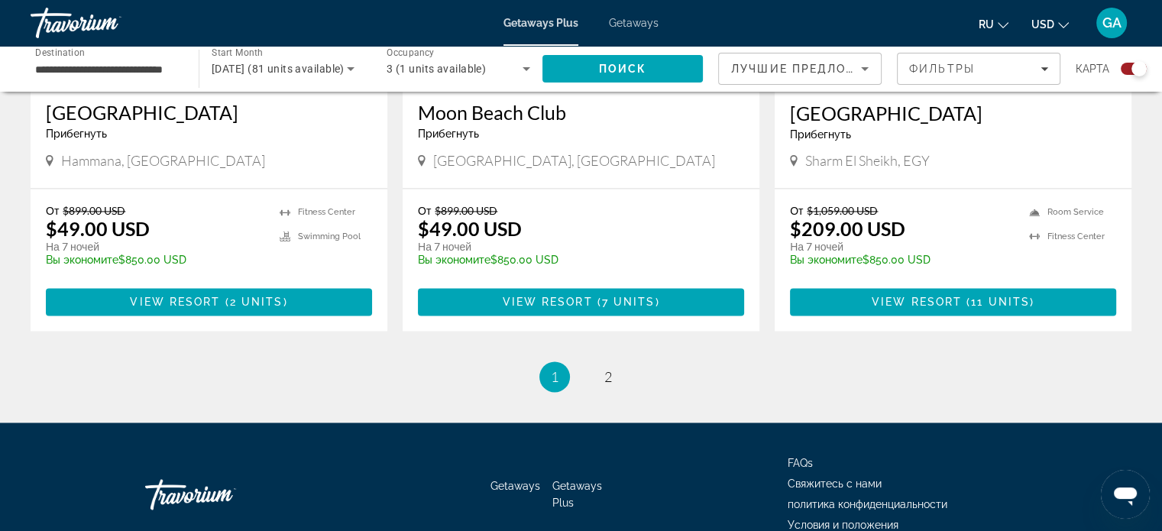
scroll to position [2369, 0]
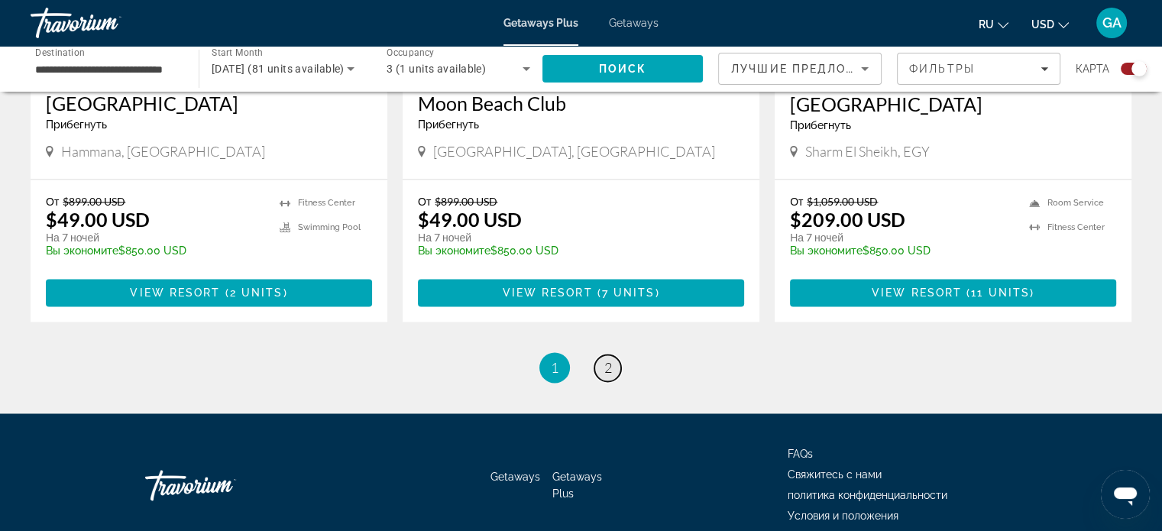
click at [607, 359] on span "2" at bounding box center [608, 367] width 8 height 17
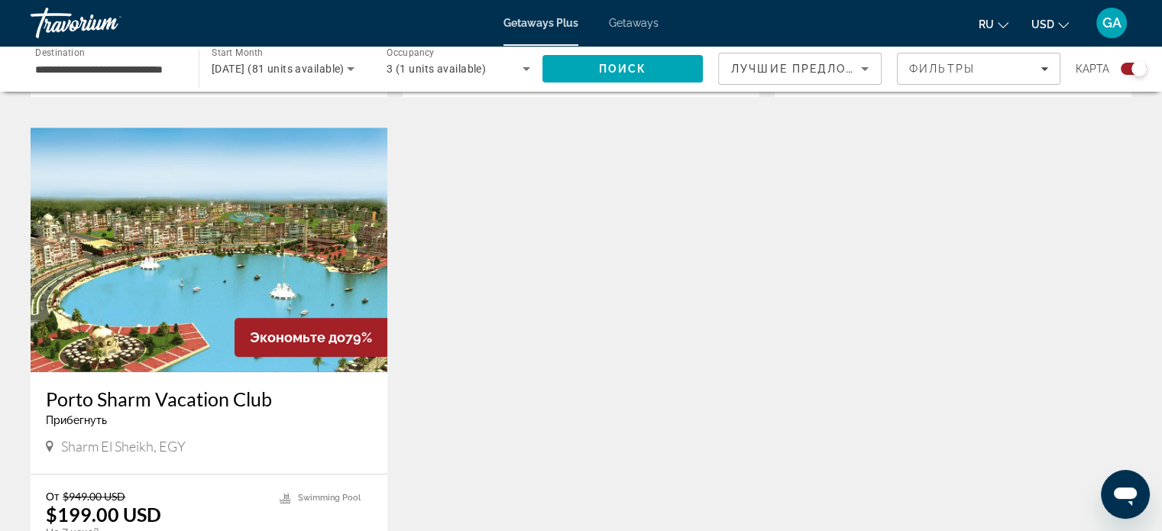
scroll to position [1146, 0]
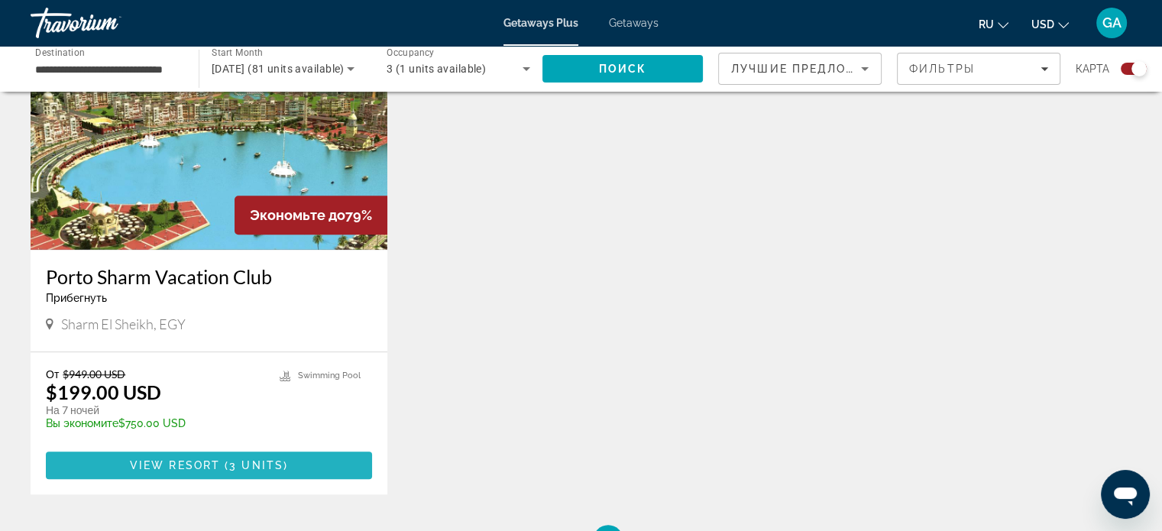
click at [258, 461] on span "3 units" at bounding box center [256, 465] width 54 height 12
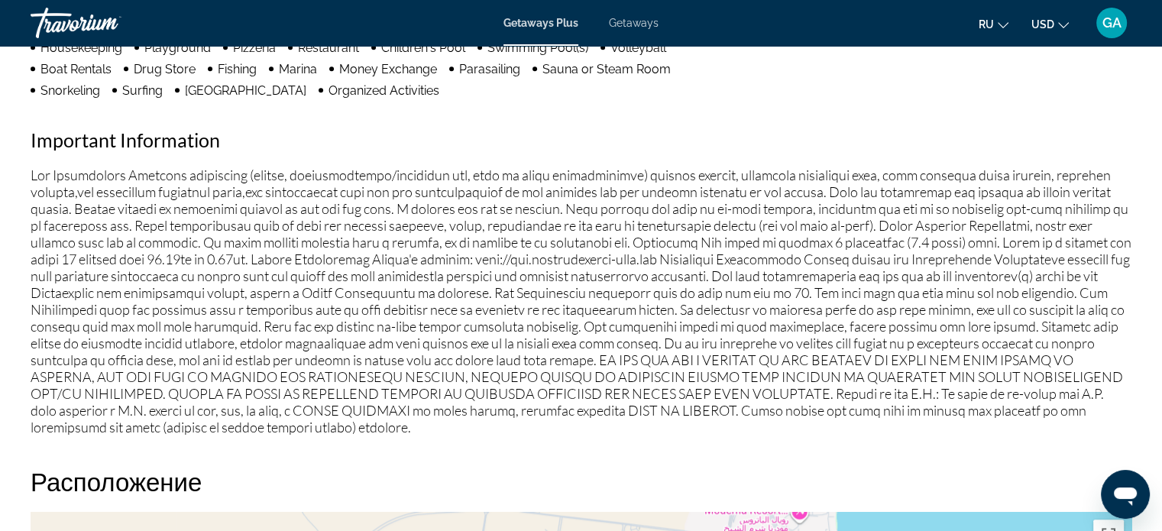
scroll to position [1223, 0]
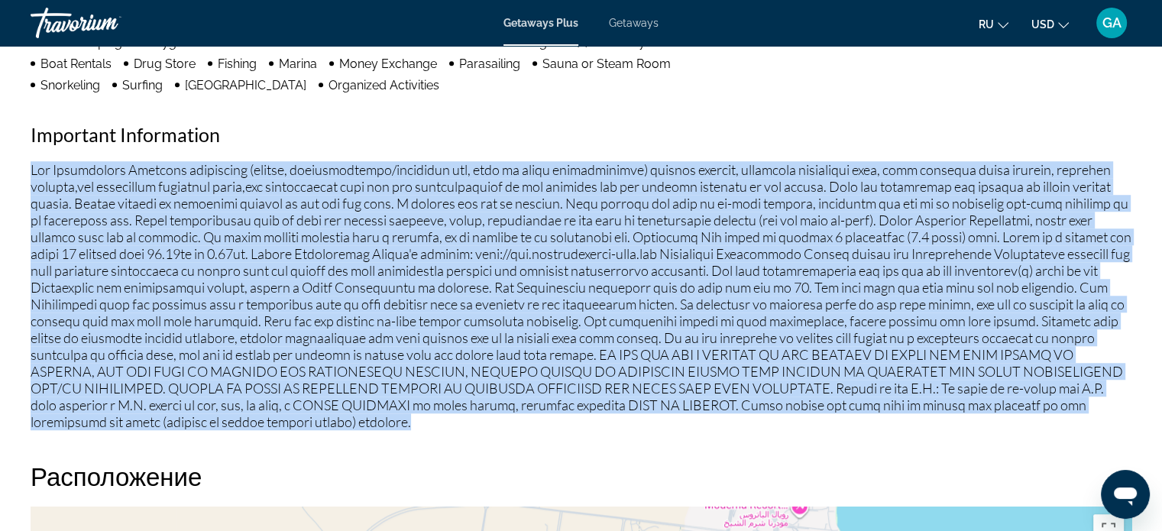
drag, startPoint x: 31, startPoint y: 167, endPoint x: 346, endPoint y: 387, distance: 384.8
click at [385, 424] on p "Main content" at bounding box center [581, 295] width 1101 height 269
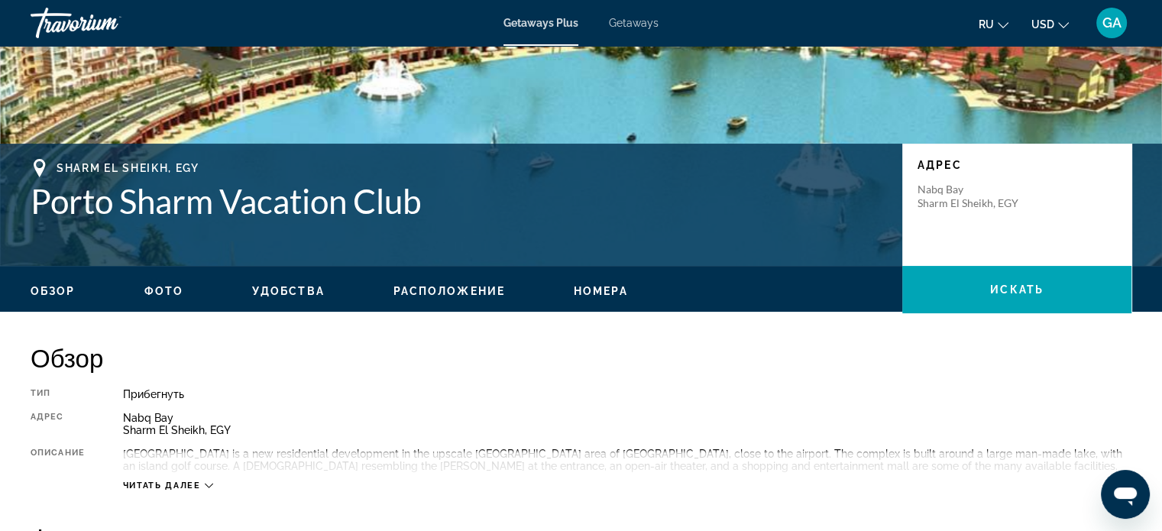
scroll to position [146, 0]
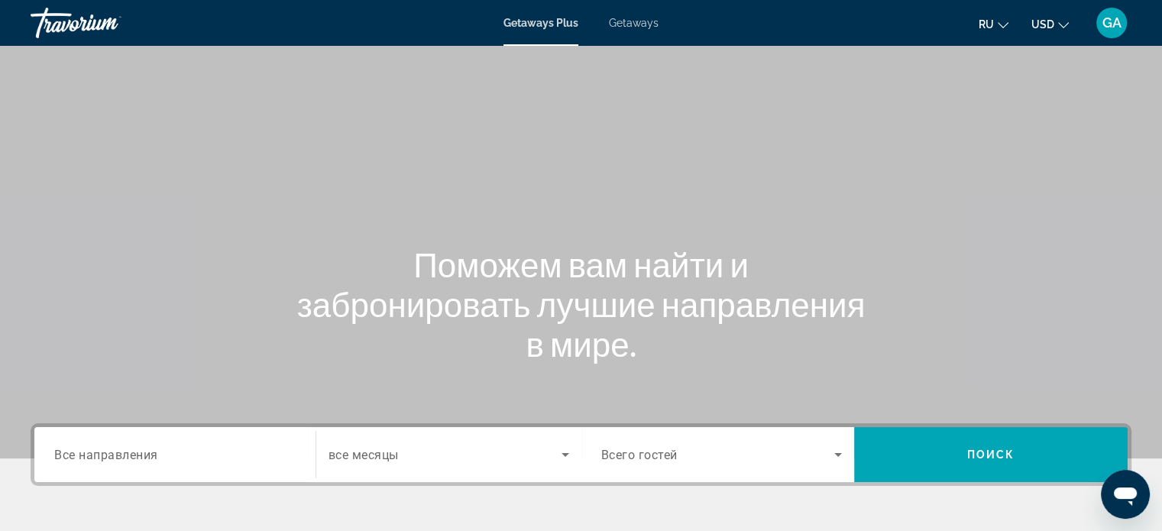
click at [228, 457] on input "Destination Все направления" at bounding box center [174, 455] width 241 height 18
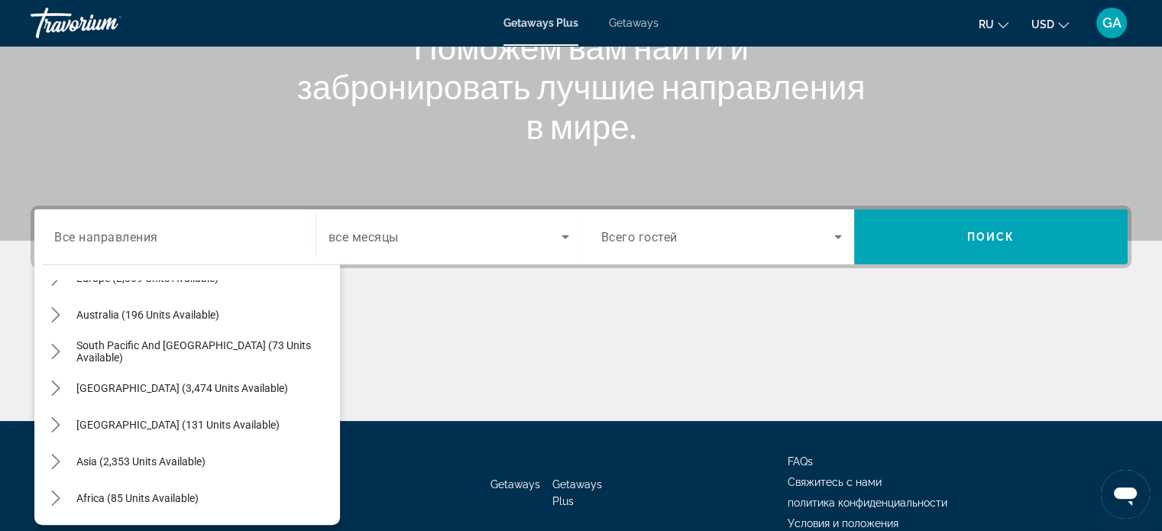
scroll to position [248, 0]
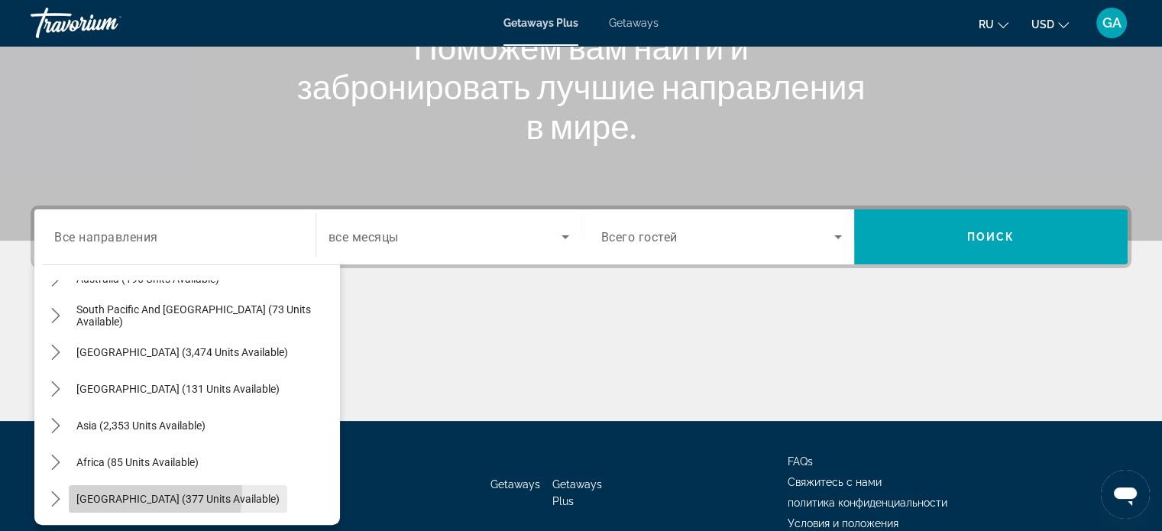
click at [125, 493] on span "[GEOGRAPHIC_DATA] (377 units available)" at bounding box center [177, 499] width 203 height 12
type input "**********"
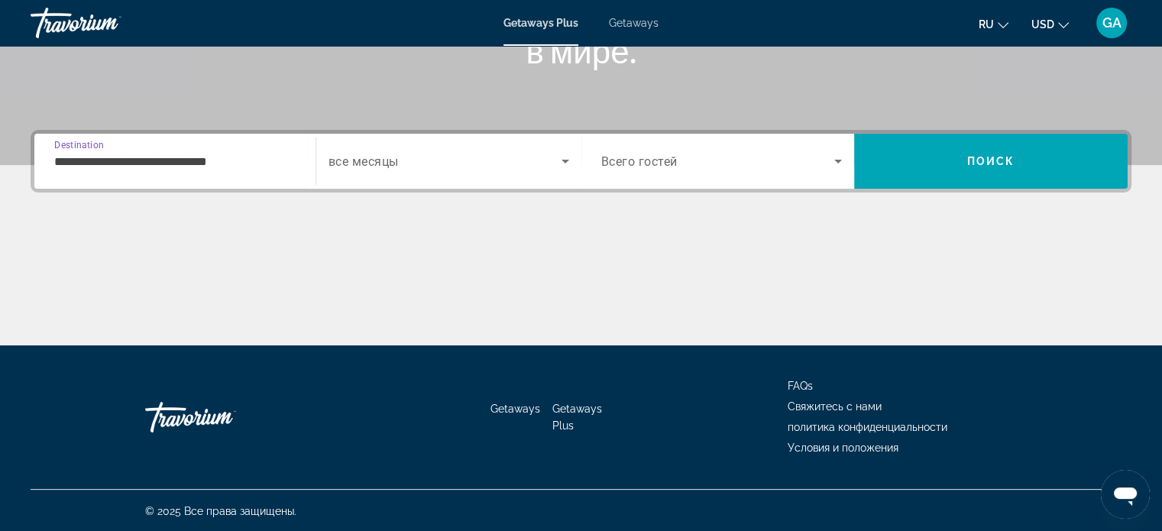
scroll to position [294, 0]
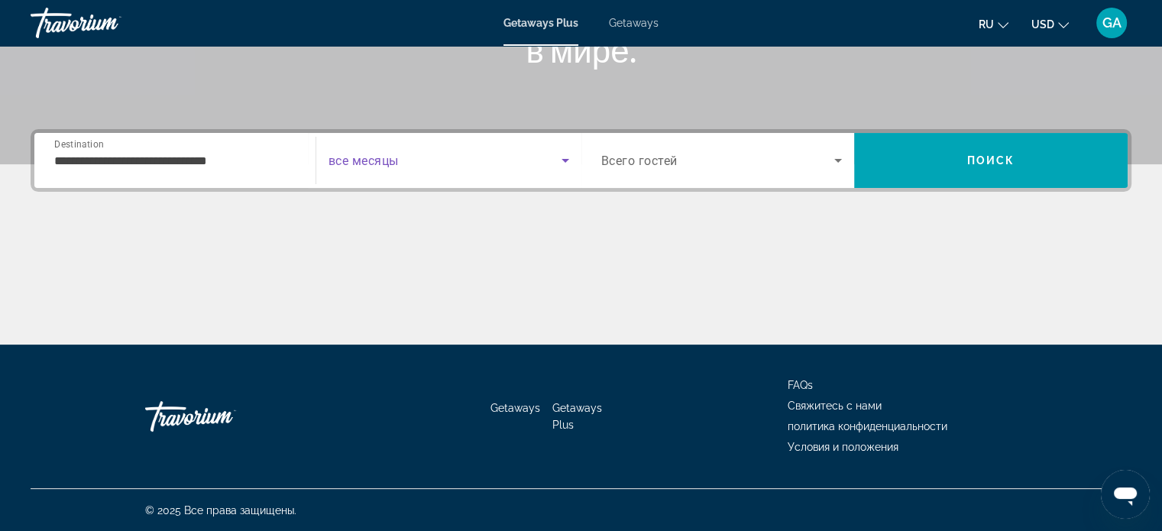
click at [570, 165] on icon "Search widget" at bounding box center [565, 160] width 18 height 18
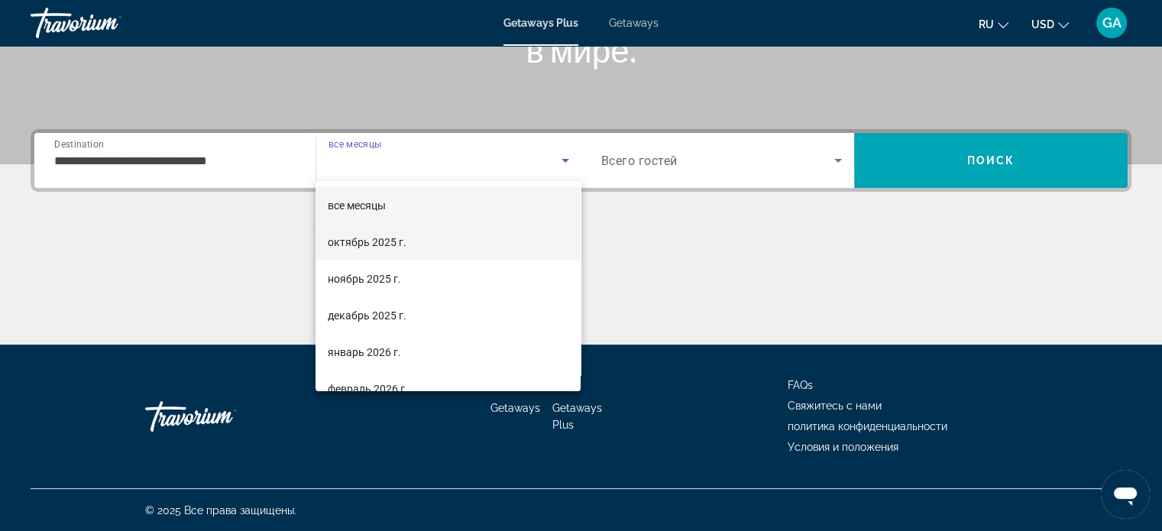
click at [408, 245] on mat-option "октябрь 2025 г." at bounding box center [448, 242] width 265 height 37
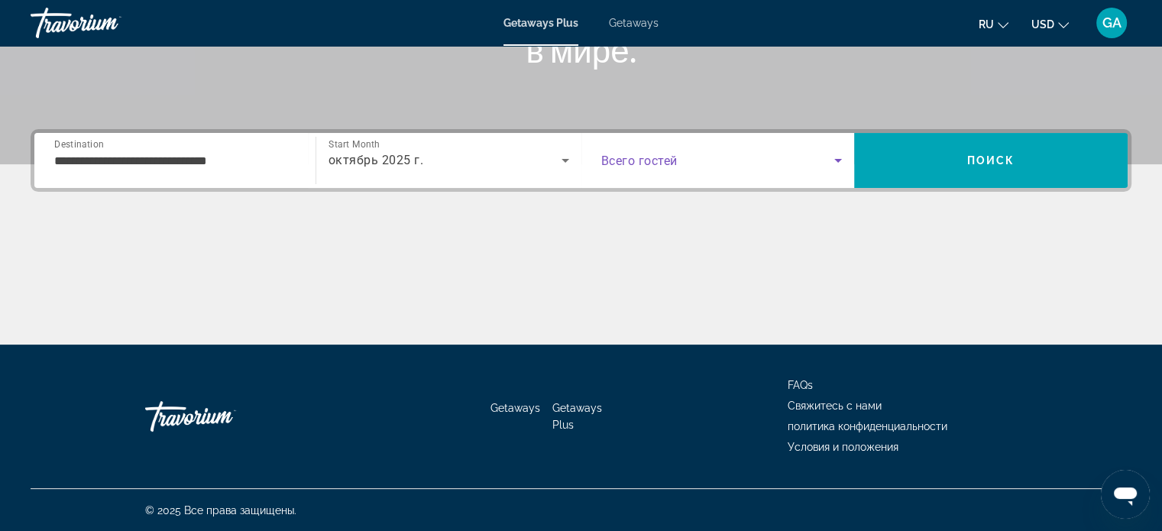
click at [841, 162] on icon "Search widget" at bounding box center [838, 160] width 18 height 18
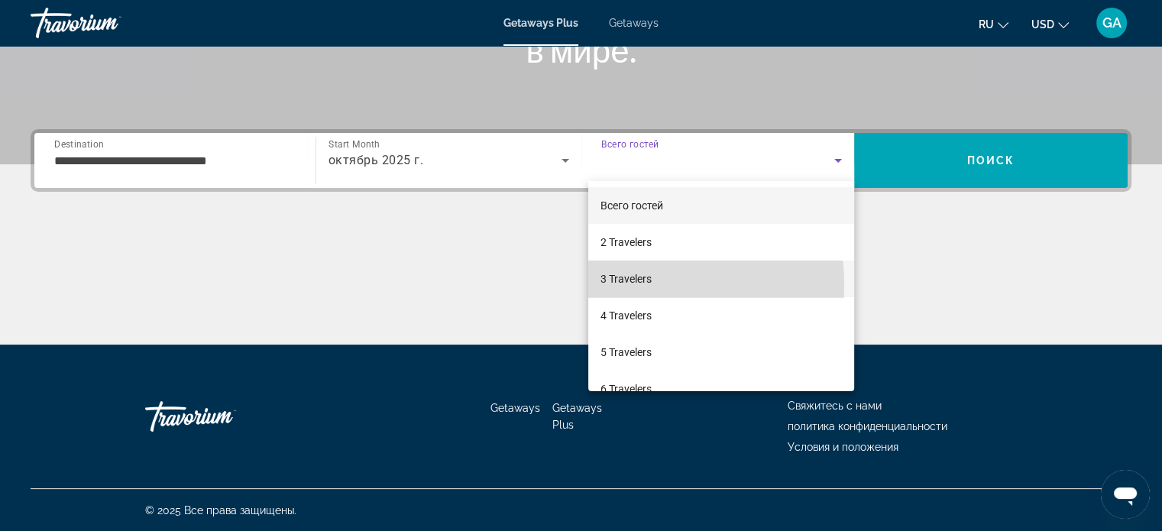
click at [643, 285] on span "3 Travelers" at bounding box center [626, 279] width 51 height 18
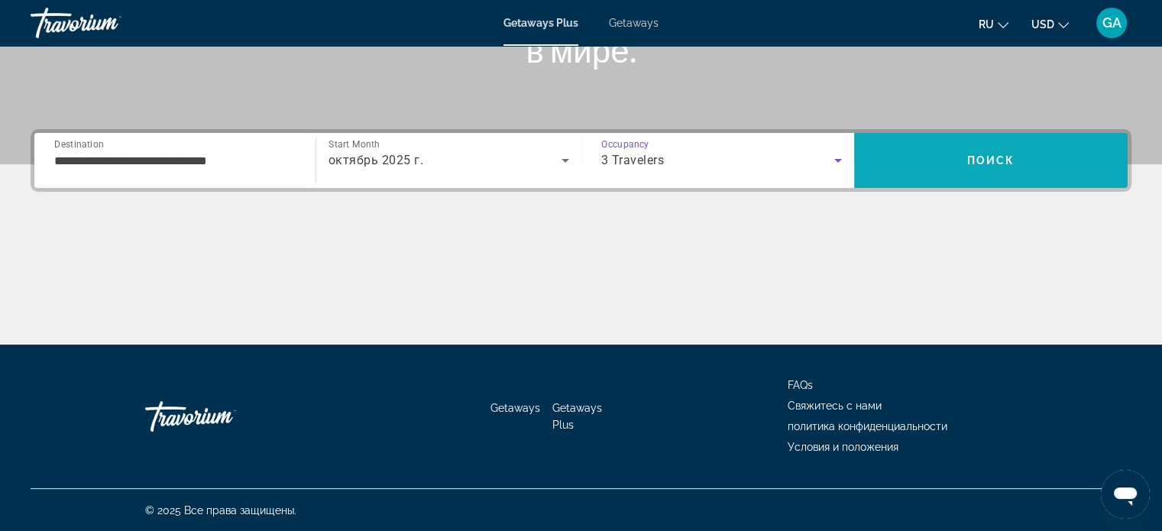
click at [1035, 146] on span "Search" at bounding box center [991, 160] width 274 height 37
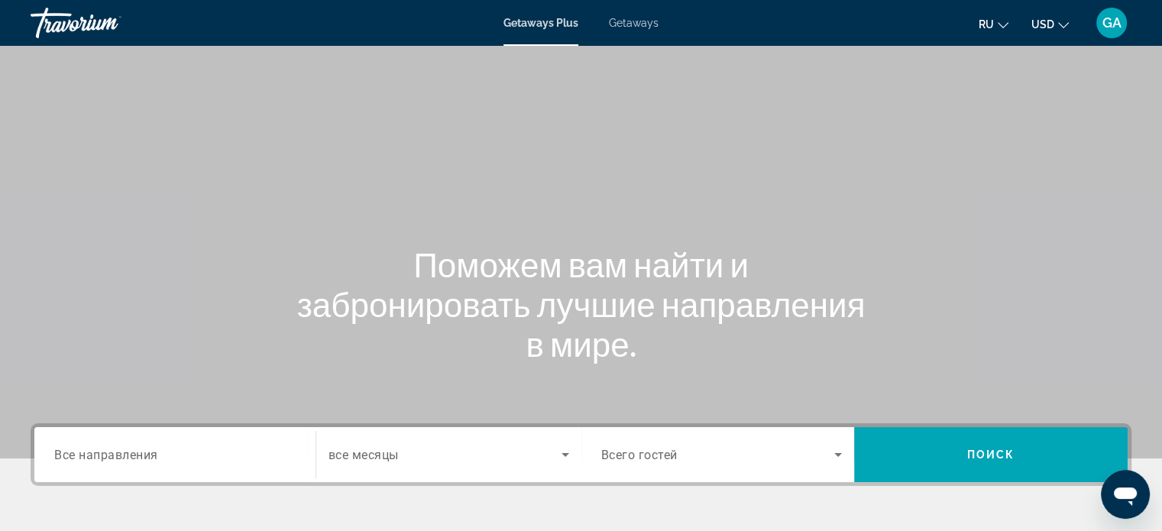
click at [543, 23] on span "Getaways Plus" at bounding box center [541, 23] width 75 height 12
click at [628, 22] on span "Getaways" at bounding box center [634, 23] width 50 height 12
click at [1104, 18] on span "GA" at bounding box center [1112, 22] width 19 height 15
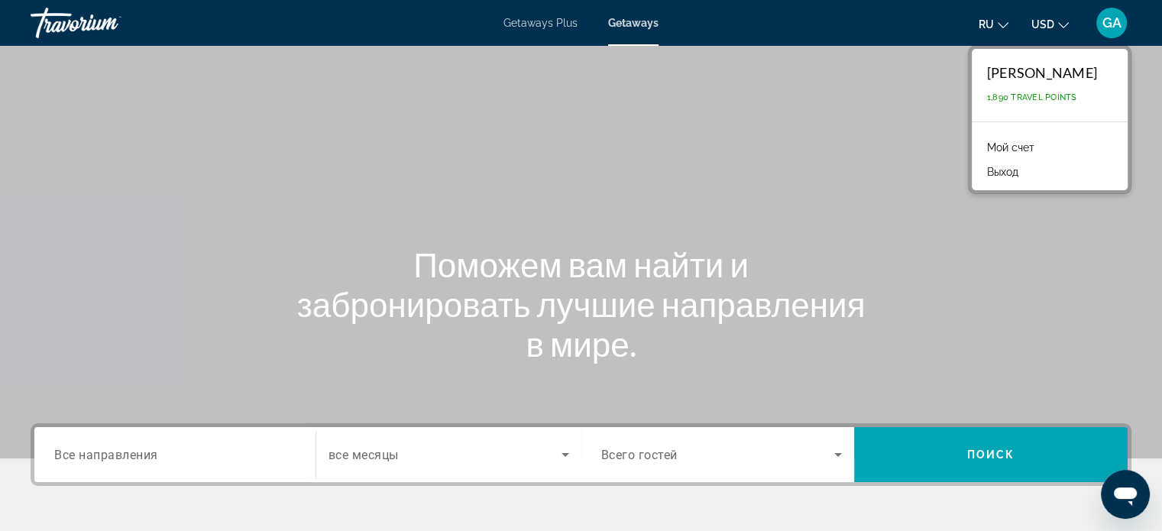
click at [1017, 168] on button "Выход" at bounding box center [1003, 172] width 47 height 20
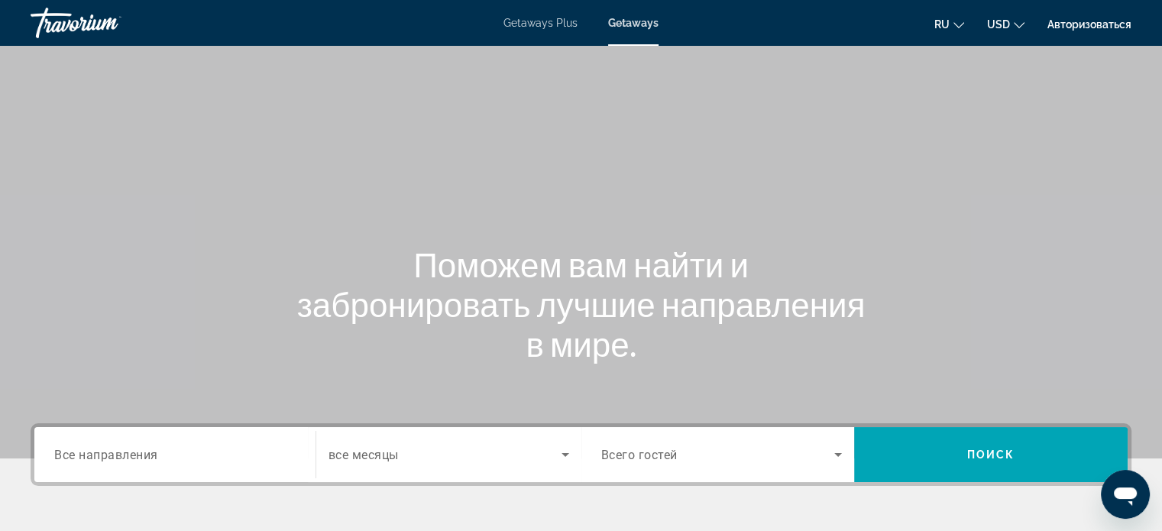
click at [538, 27] on span "Getaways Plus" at bounding box center [541, 23] width 74 height 12
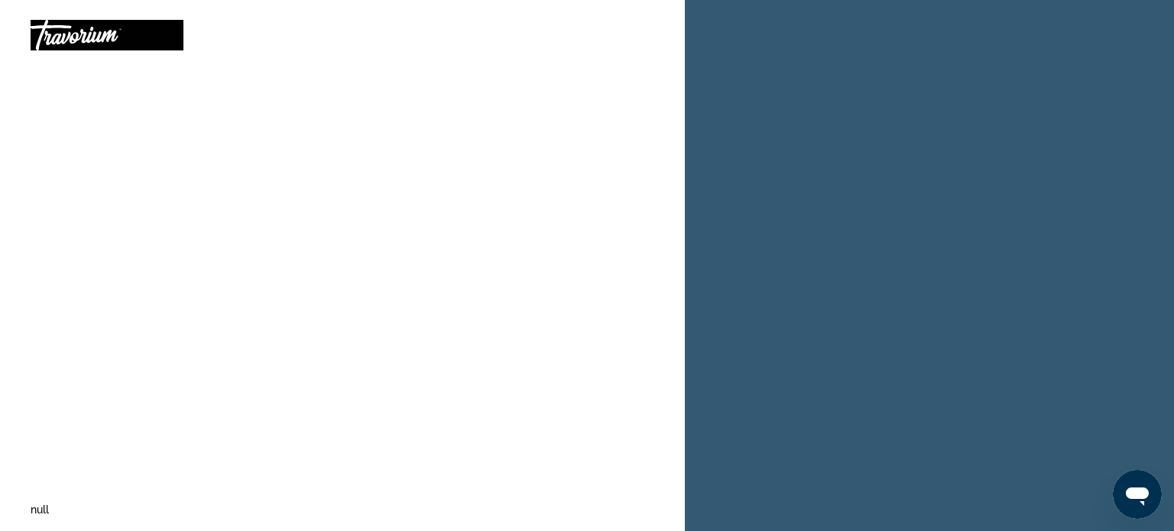
click at [107, 38] on div at bounding box center [107, 35] width 153 height 40
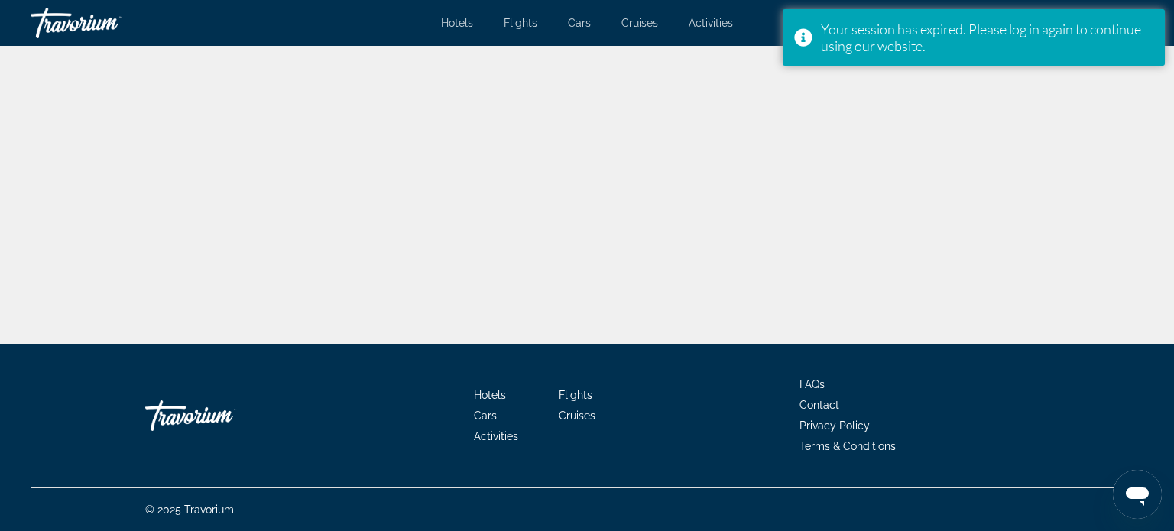
click at [486, 190] on div "Main content" at bounding box center [587, 172] width 1174 height 344
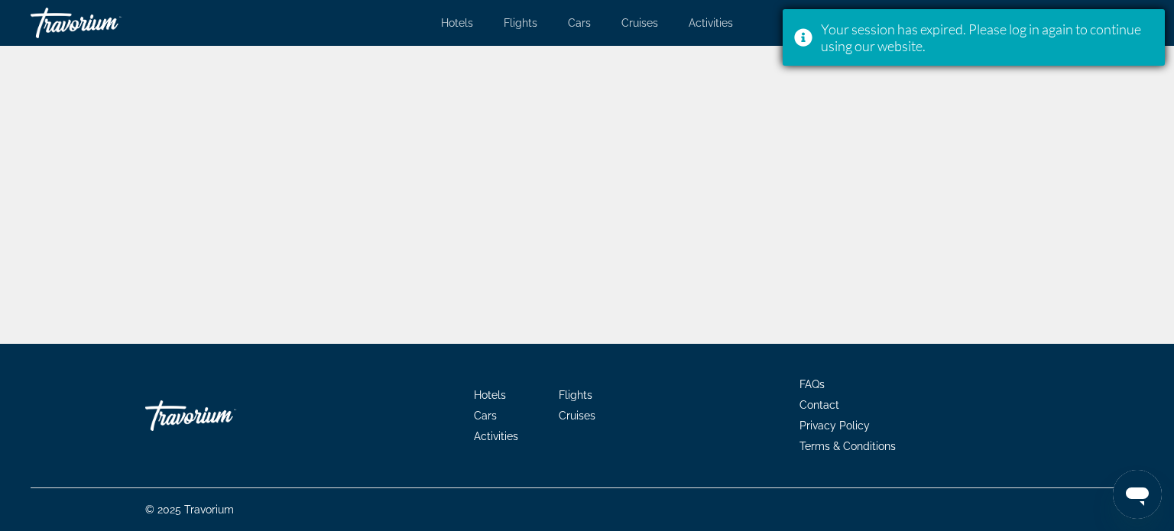
click at [833, 30] on div "Your session has expired. Please log in again to continue using our website." at bounding box center [987, 38] width 332 height 34
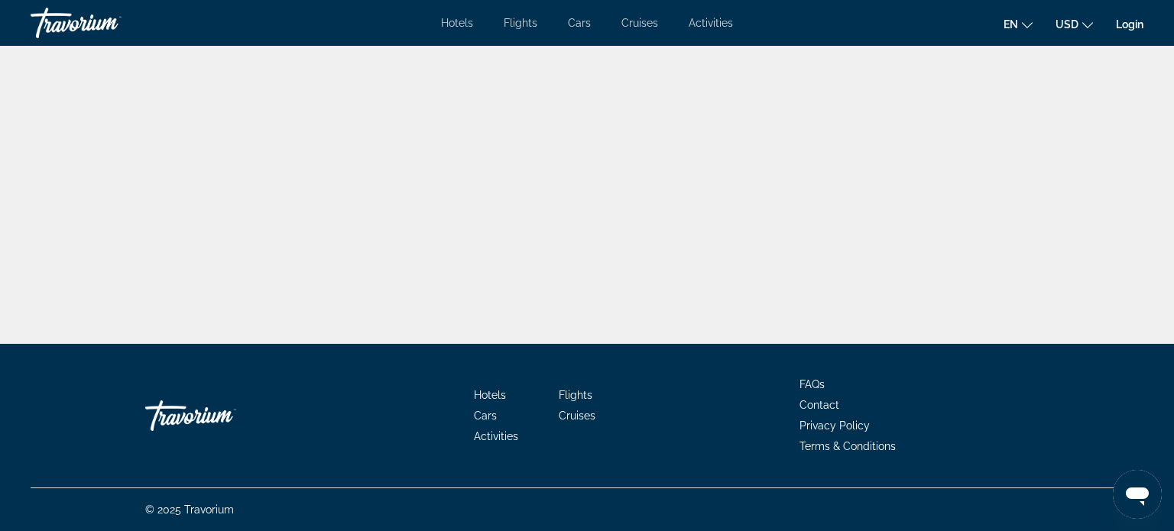
click at [1119, 26] on link "Login" at bounding box center [1130, 24] width 28 height 12
click at [1129, 24] on link "Login" at bounding box center [1130, 24] width 28 height 12
click at [643, 22] on span "Cruises" at bounding box center [639, 23] width 37 height 12
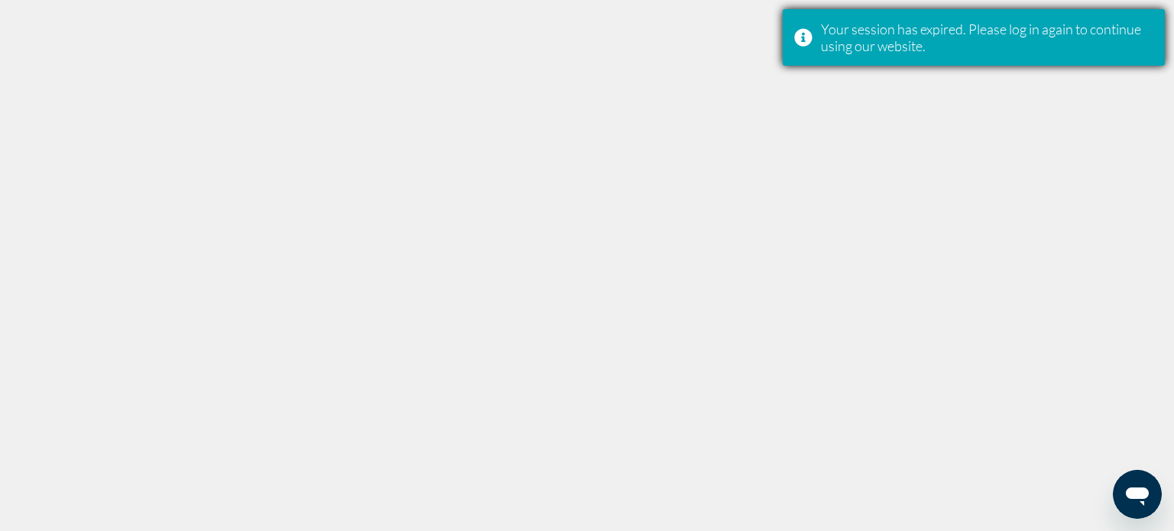
drag, startPoint x: 819, startPoint y: 21, endPoint x: 926, endPoint y: 48, distance: 110.3
click at [926, 48] on div "Your session has expired. Please log in again to continue using our website." at bounding box center [973, 37] width 382 height 57
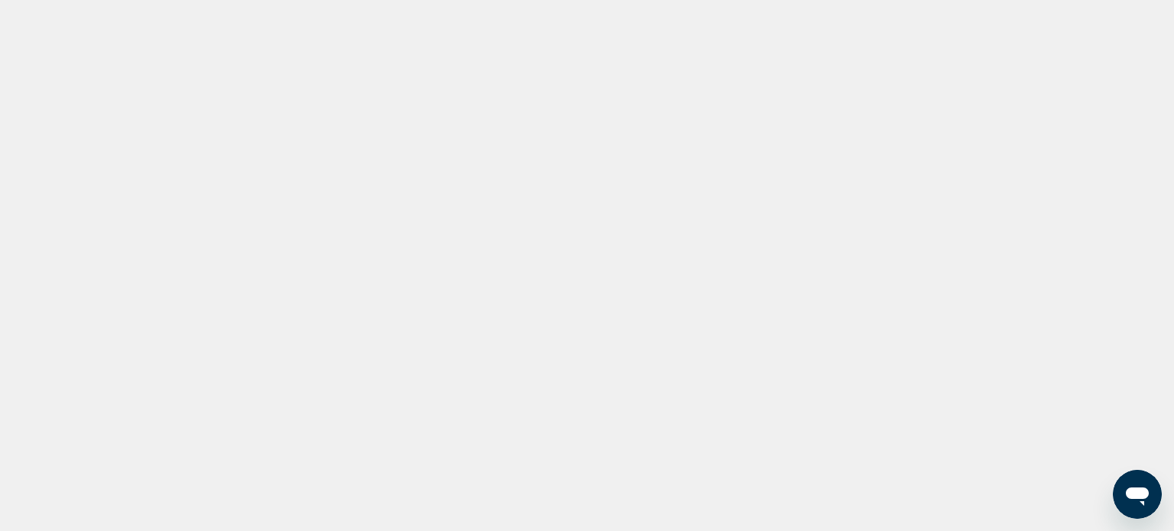
drag, startPoint x: 906, startPoint y: 43, endPoint x: 977, endPoint y: 103, distance: 93.2
click at [978, 105] on div at bounding box center [587, 265] width 1174 height 531
